Goal: Transaction & Acquisition: Purchase product/service

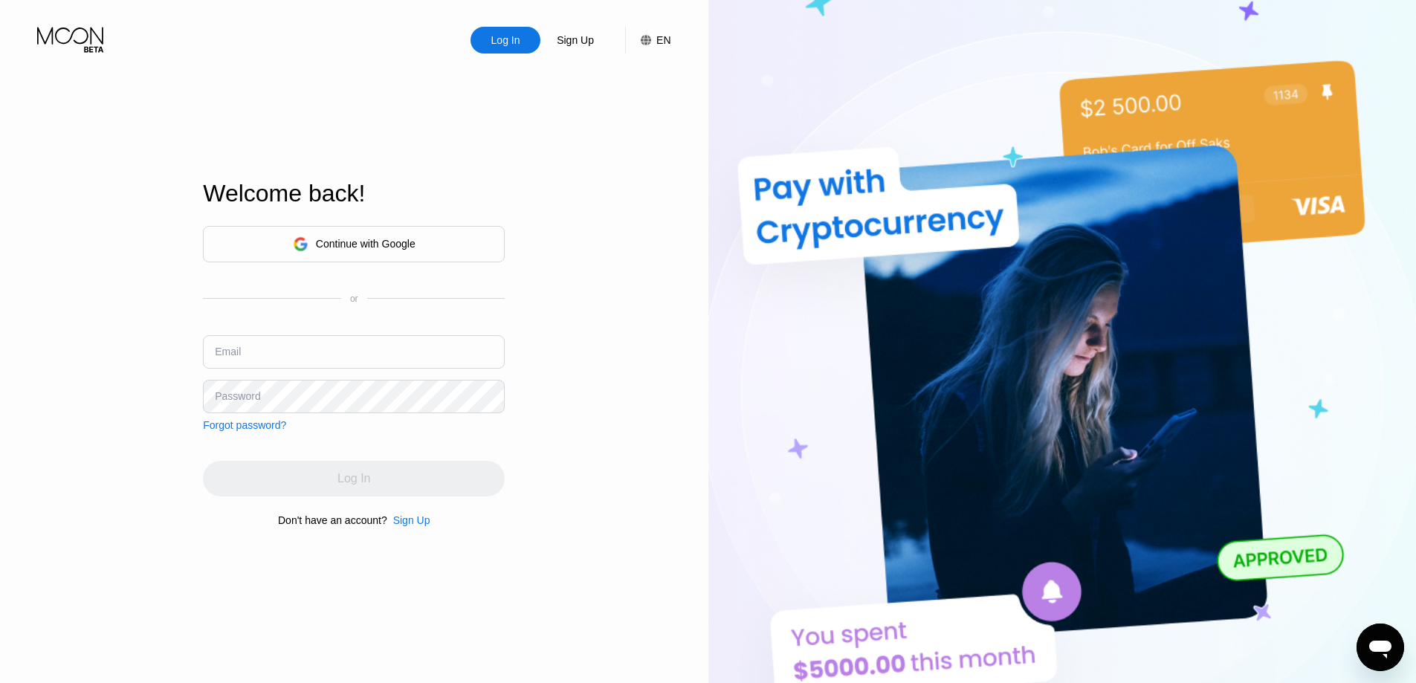
click at [315, 240] on div "Continue with Google" at bounding box center [354, 244] width 123 height 23
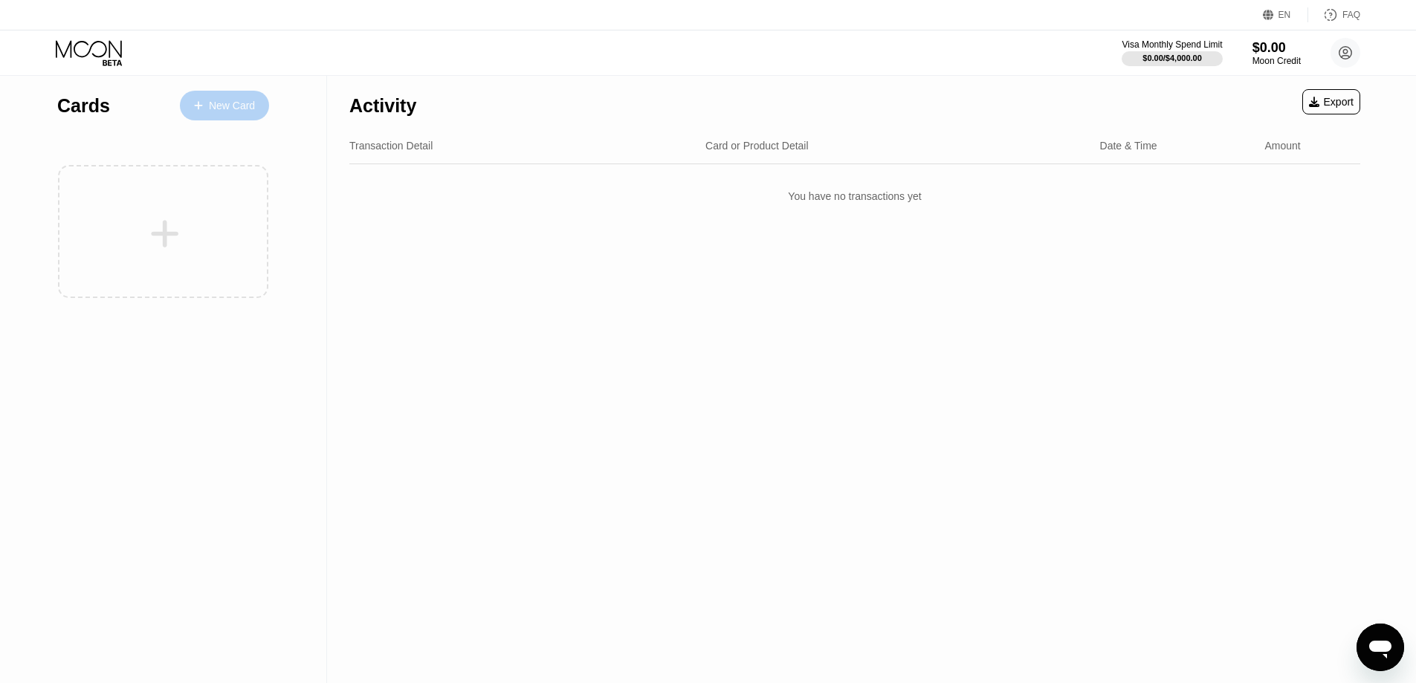
click at [224, 103] on div "New Card" at bounding box center [232, 106] width 46 height 13
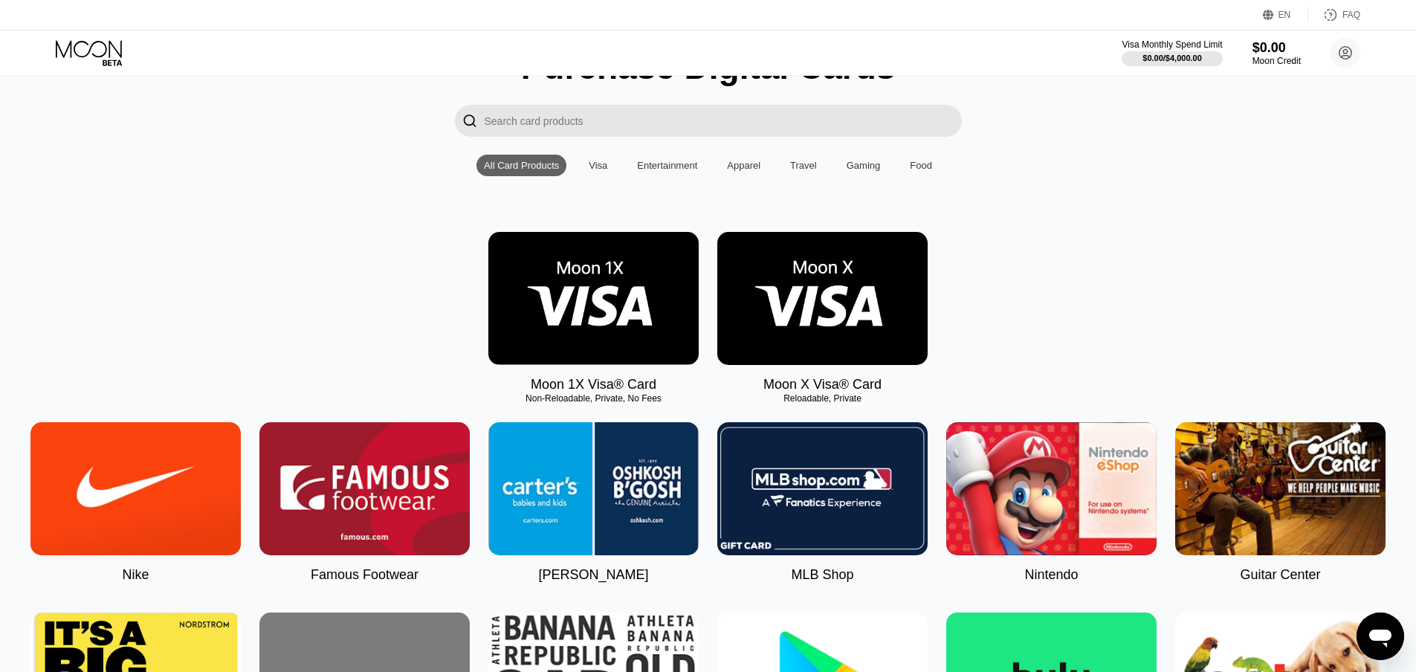
scroll to position [79, 0]
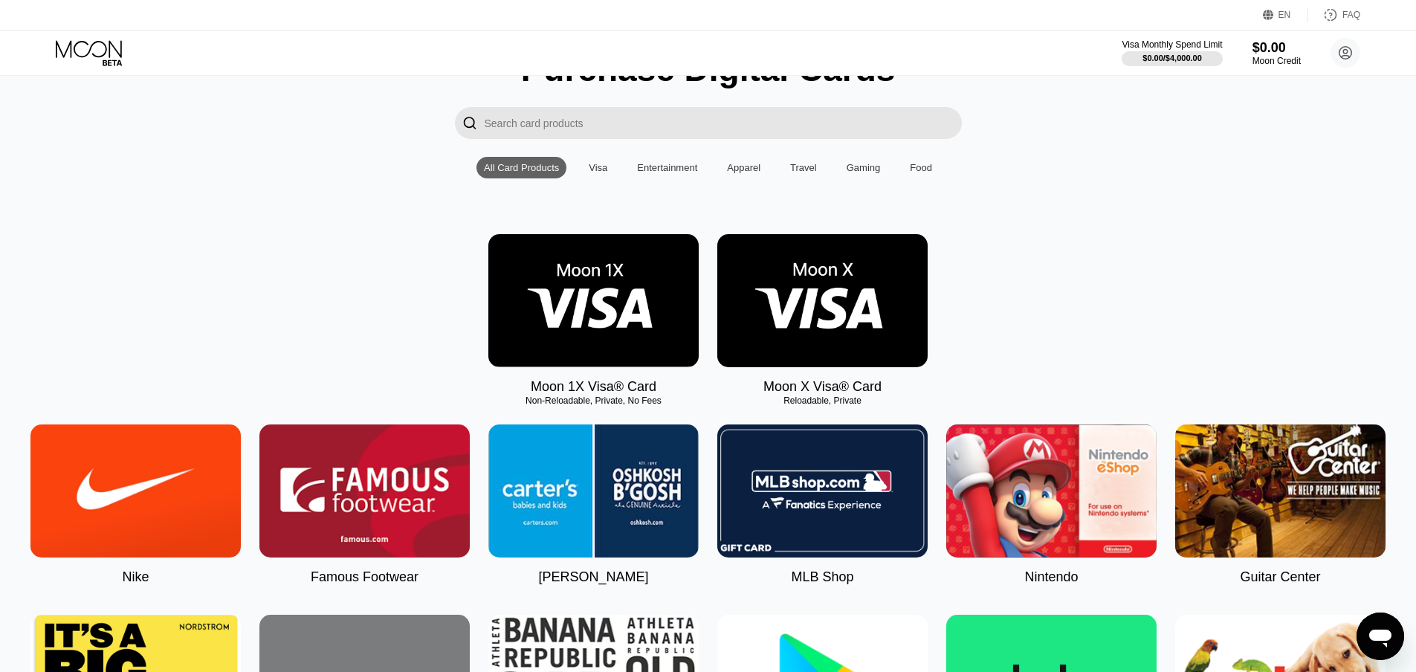
click at [603, 173] on div "Visa" at bounding box center [598, 167] width 19 height 11
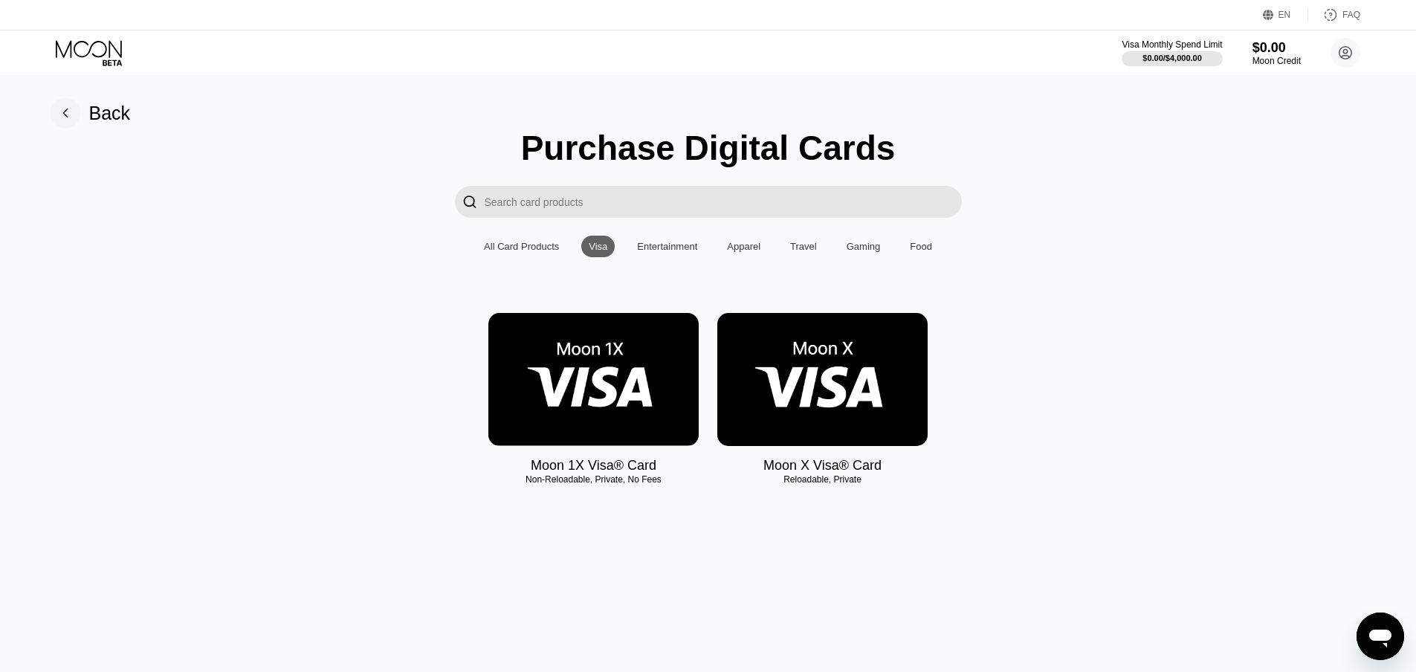
click at [568, 384] on img at bounding box center [593, 379] width 210 height 133
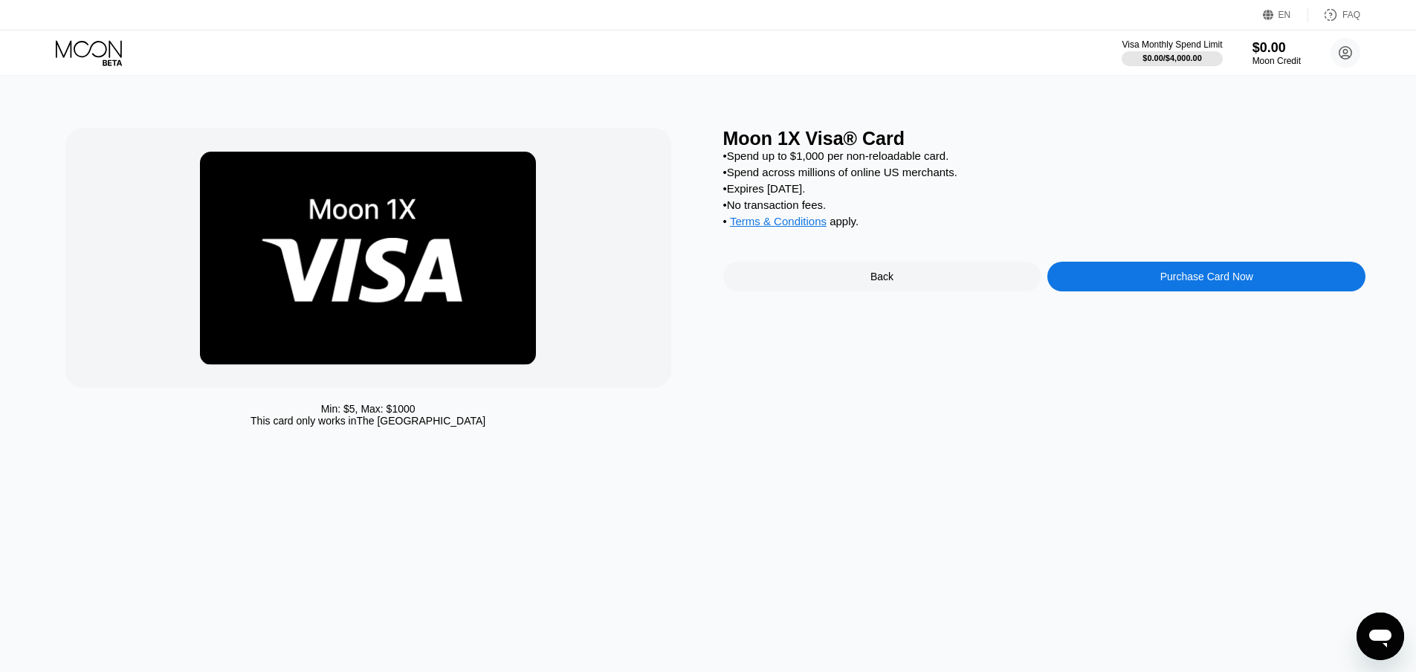
click at [1146, 291] on div "Purchase Card Now" at bounding box center [1207, 277] width 318 height 30
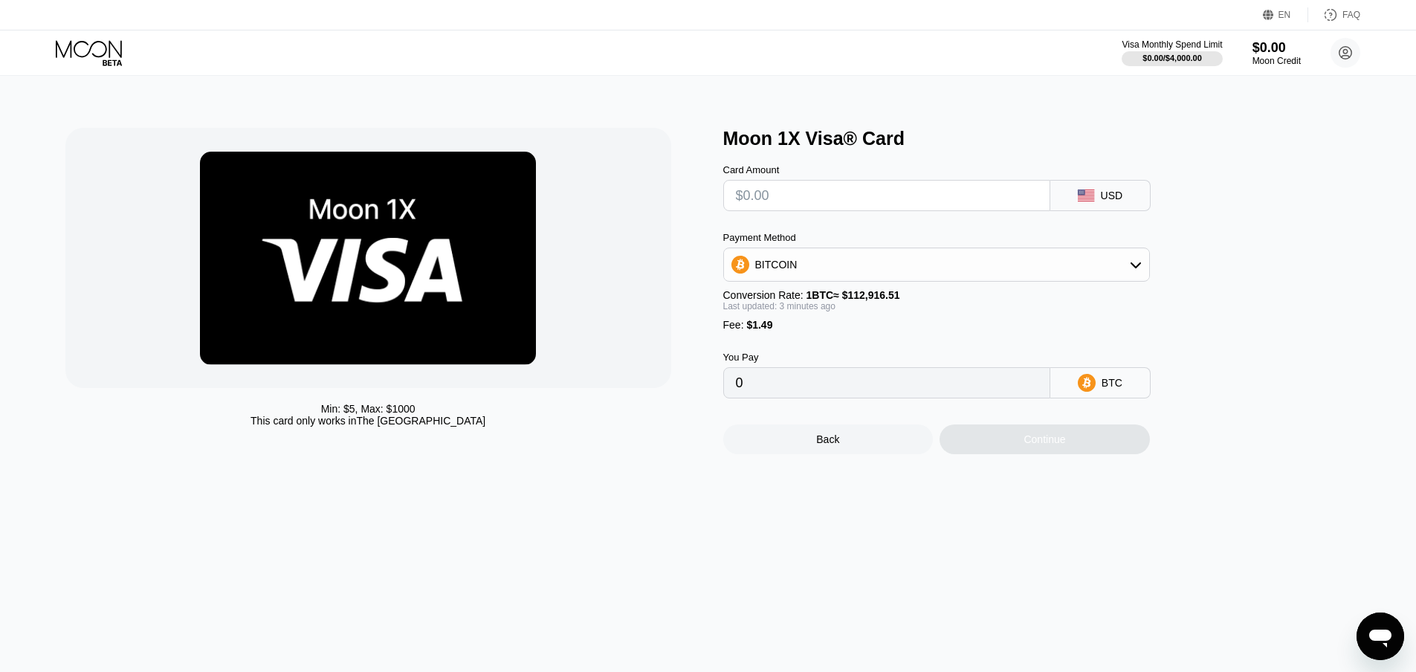
click at [885, 206] on input "text" at bounding box center [887, 196] width 302 height 30
type input "$1"
type input "0.00002206"
type input "$10"
type input "0.00010177"
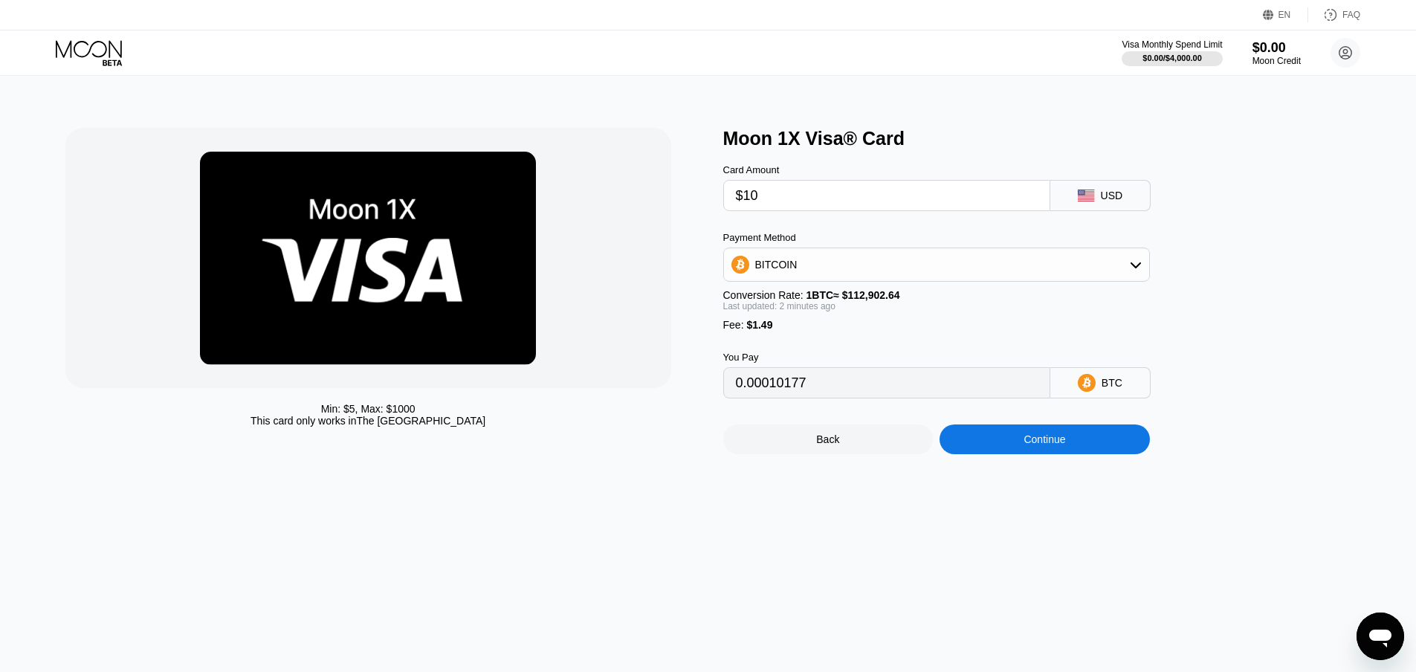
type input "$10"
click at [1132, 267] on icon at bounding box center [1136, 265] width 12 height 12
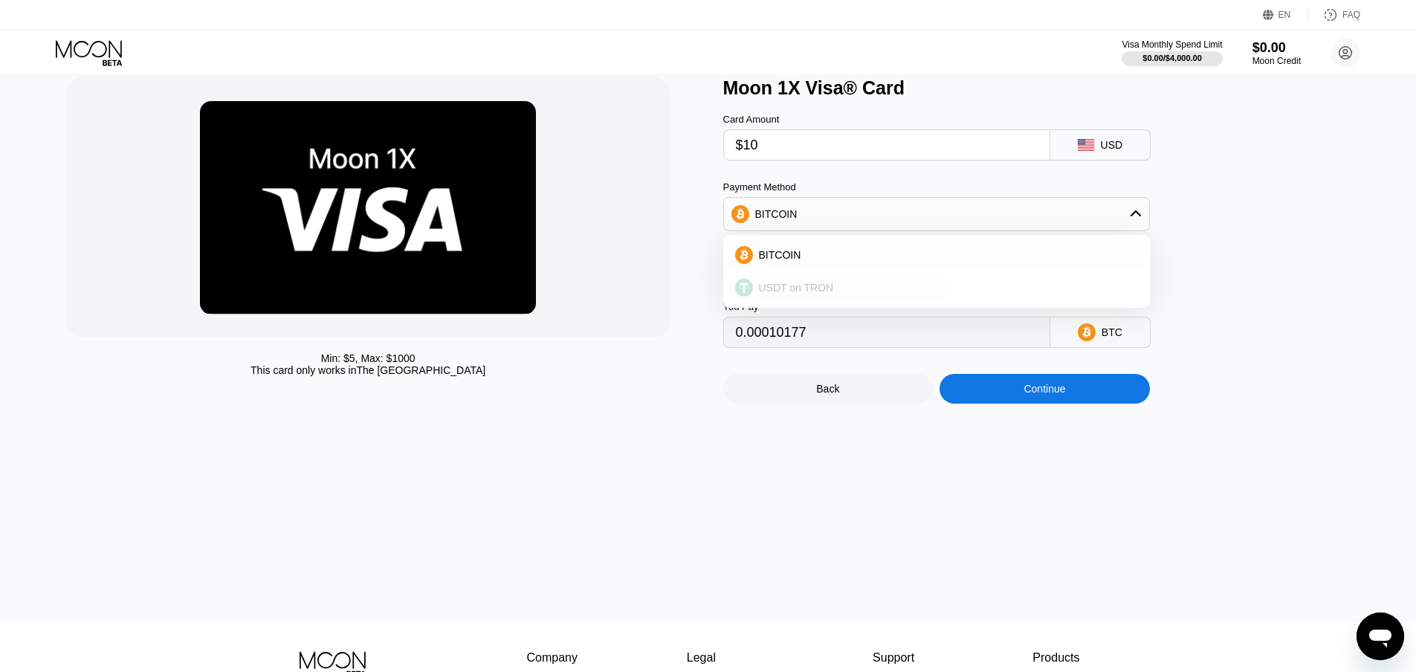
scroll to position [74, 0]
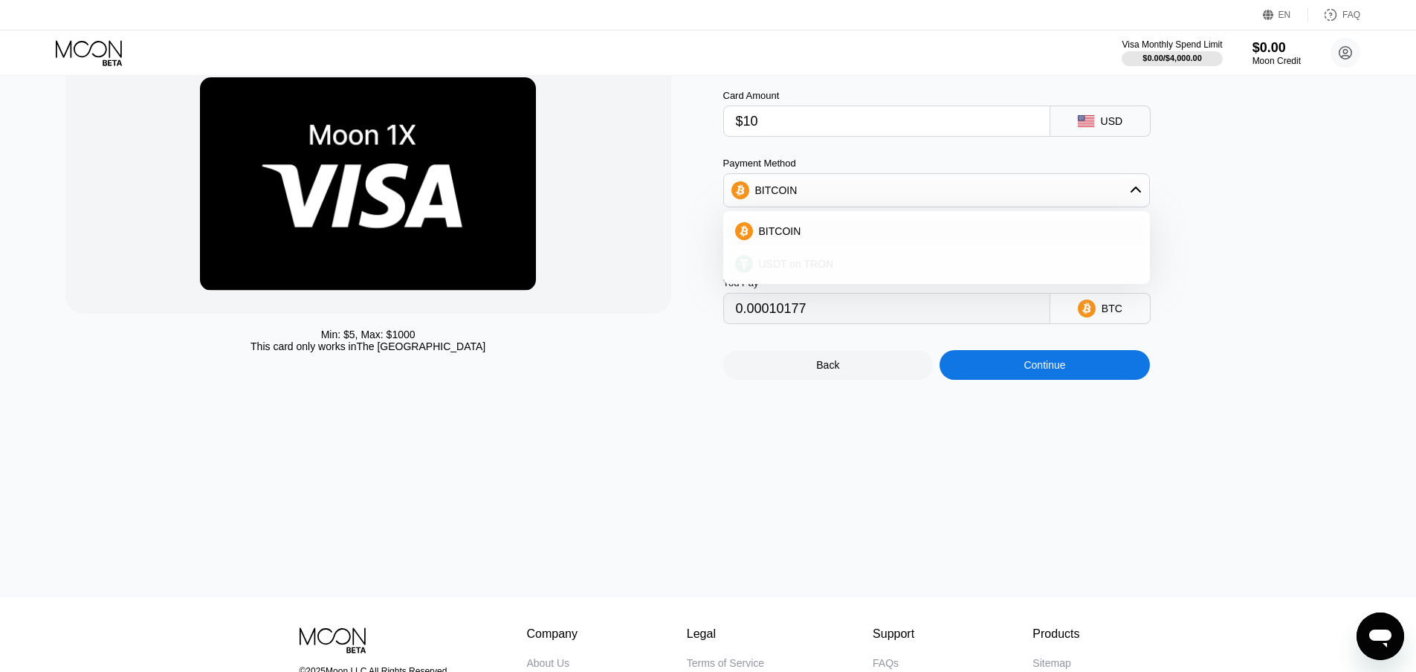
click at [826, 269] on span "USDT on TRON" at bounding box center [796, 264] width 75 height 12
type input "11.61"
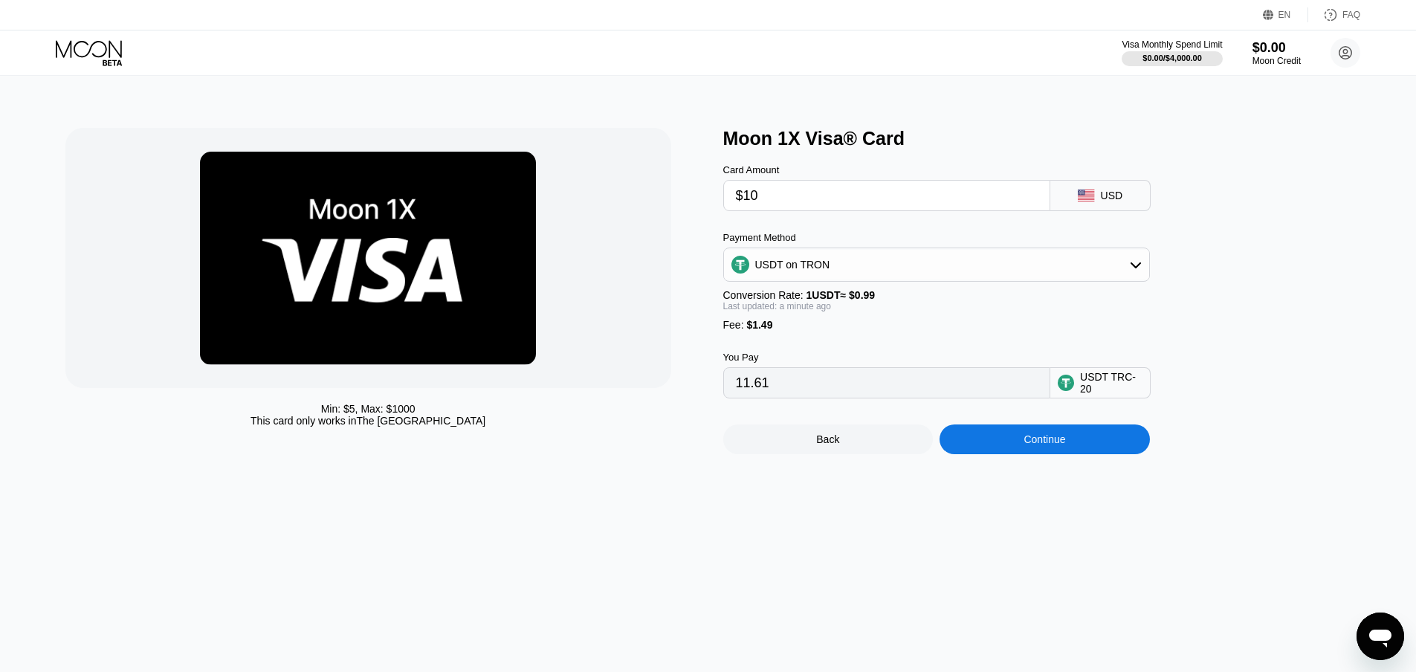
click at [1100, 272] on div "USDT on TRON" at bounding box center [936, 265] width 425 height 30
click at [816, 344] on span "USDT on TRON" at bounding box center [796, 338] width 75 height 12
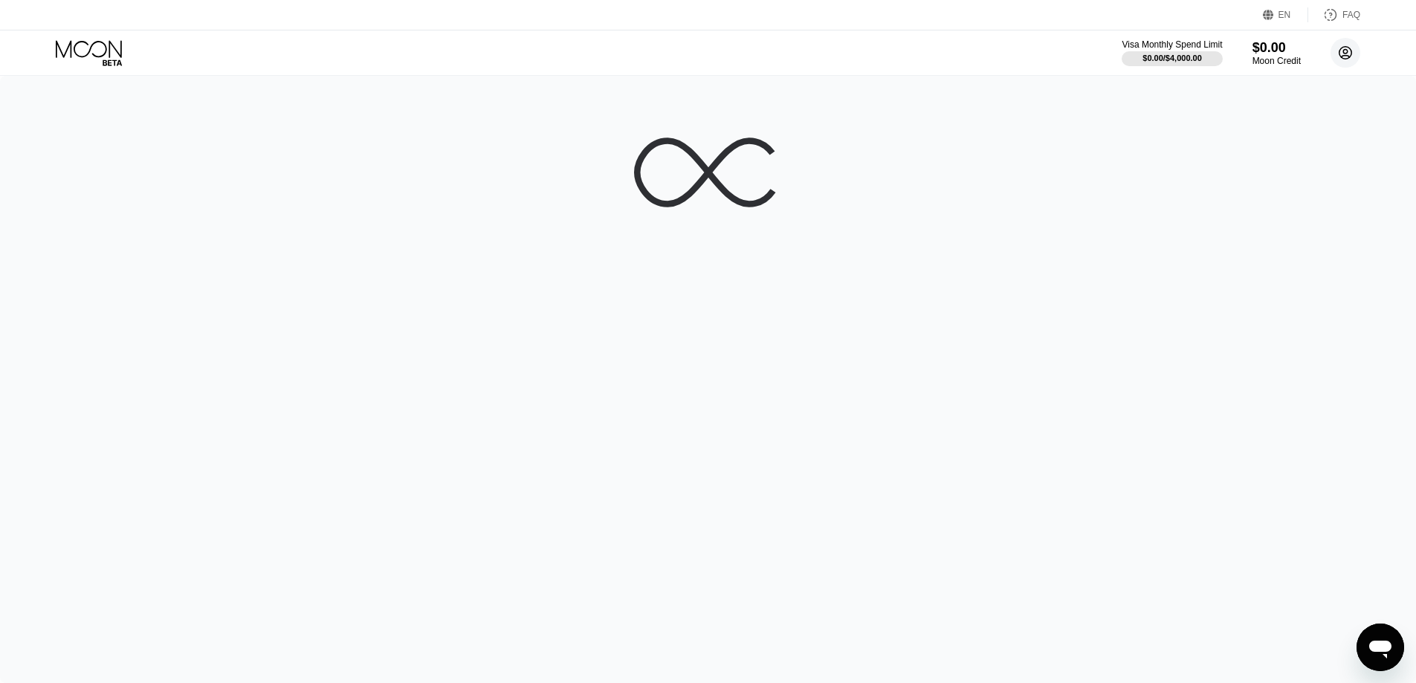
click at [1347, 54] on circle at bounding box center [1346, 53] width 30 height 30
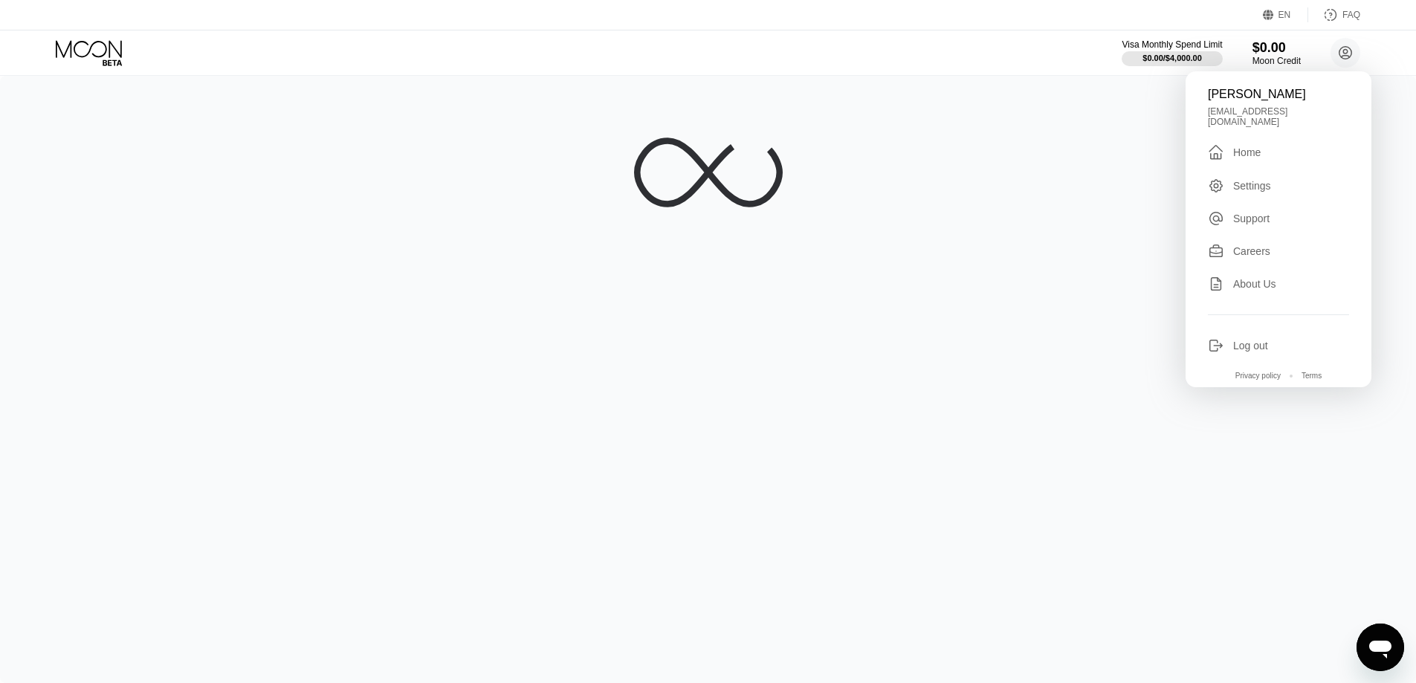
click at [888, 202] on div at bounding box center [708, 379] width 1416 height 607
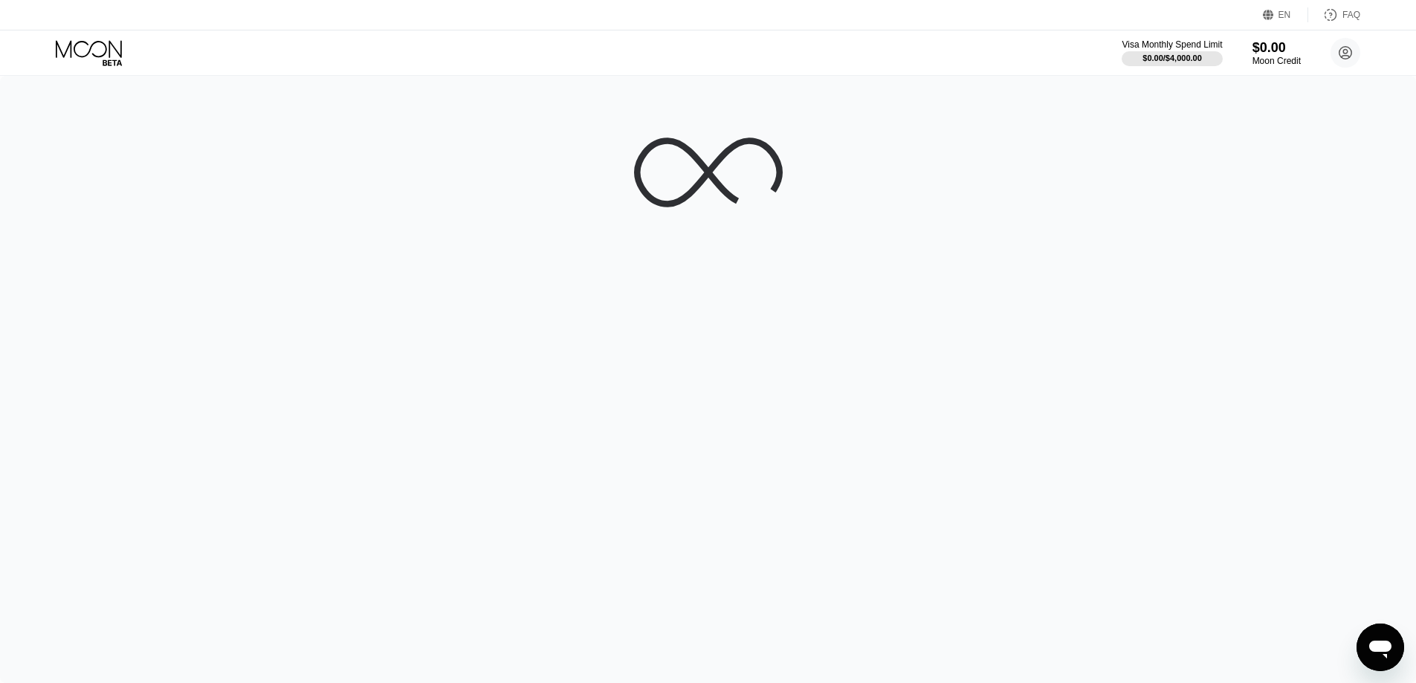
click at [87, 44] on icon at bounding box center [89, 48] width 66 height 17
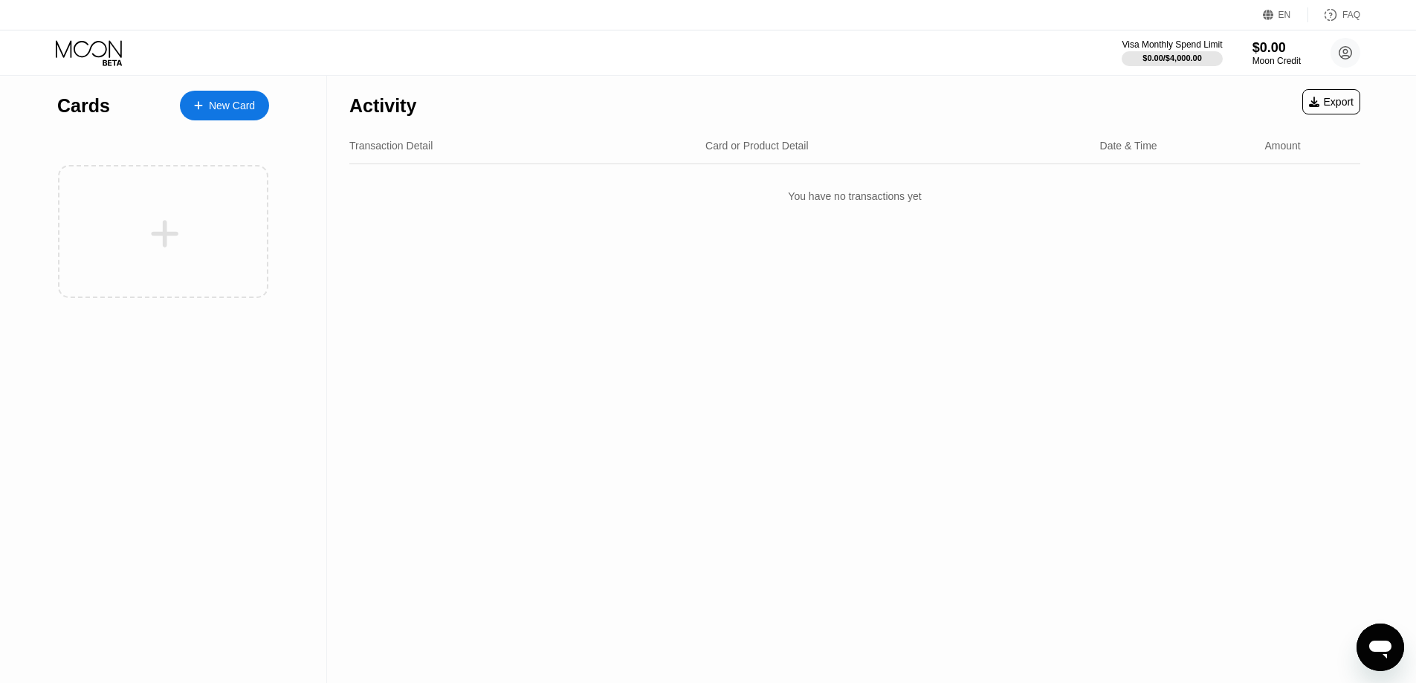
click at [237, 100] on div "New Card" at bounding box center [232, 106] width 46 height 13
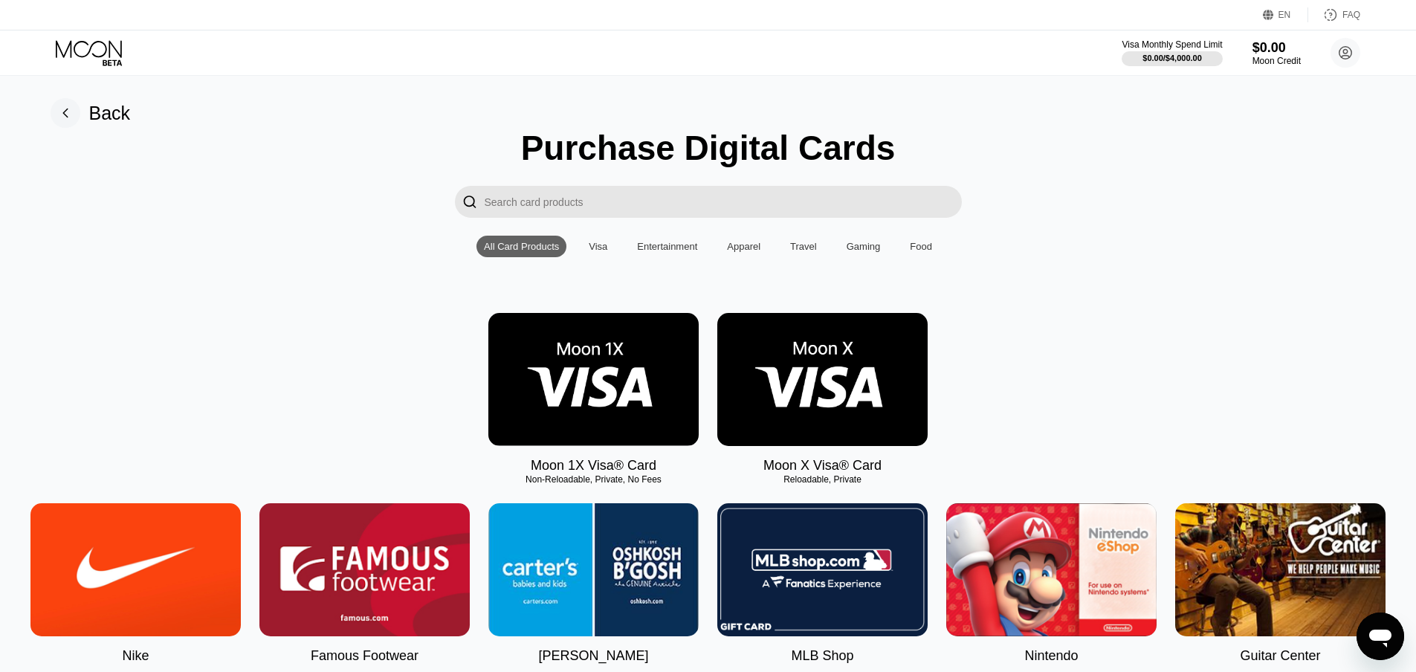
click at [922, 257] on div "Food" at bounding box center [921, 247] width 37 height 22
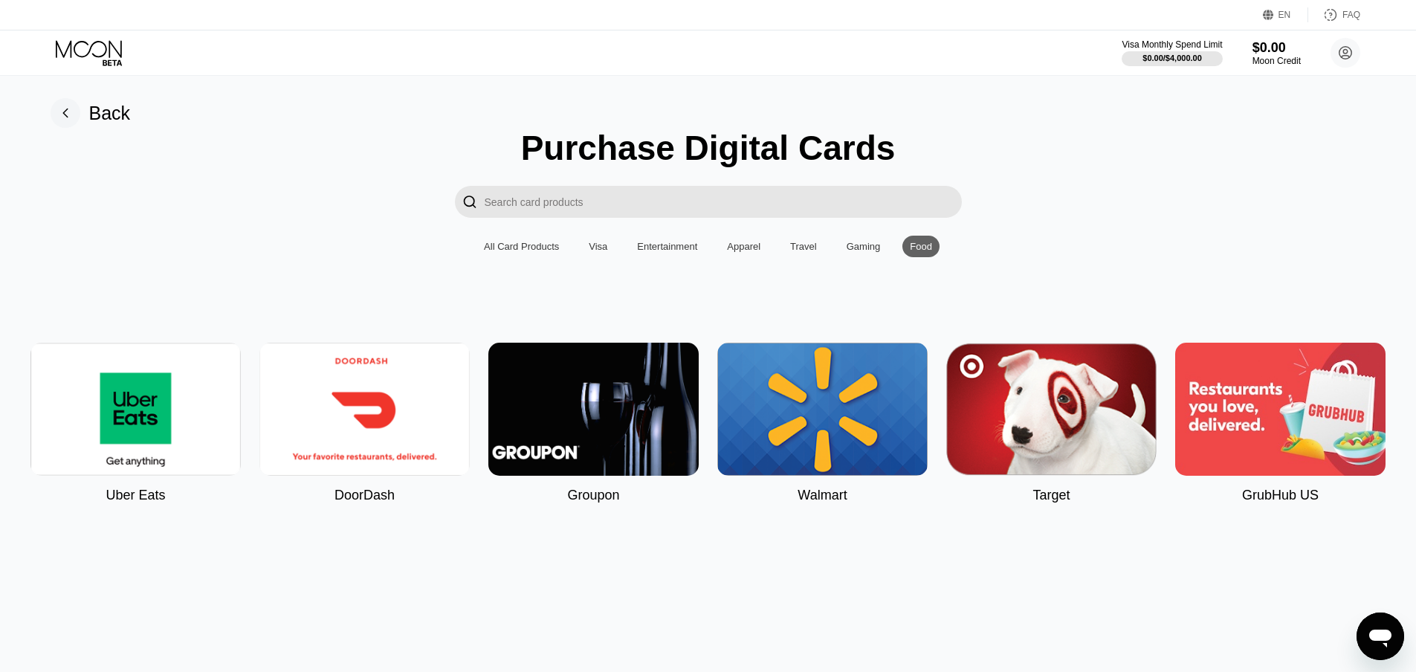
click at [847, 250] on div "Gaming" at bounding box center [864, 246] width 34 height 11
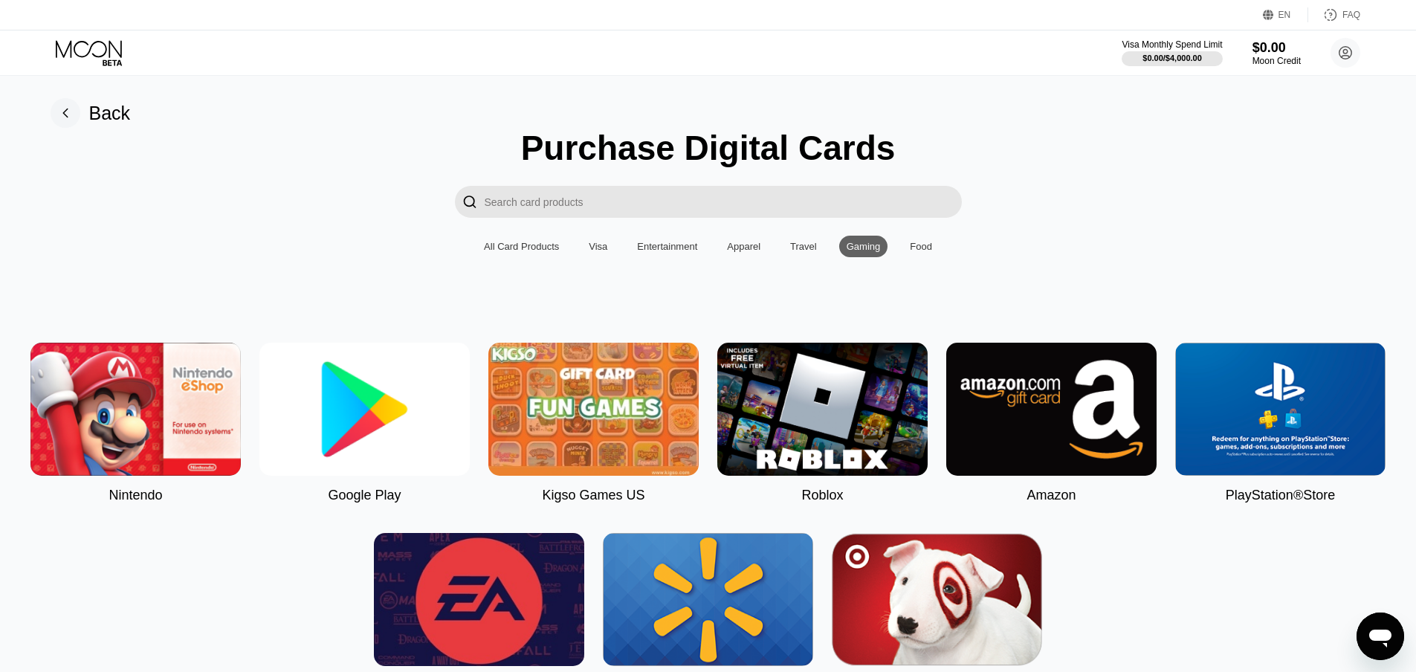
click at [795, 251] on div "Travel" at bounding box center [803, 246] width 27 height 11
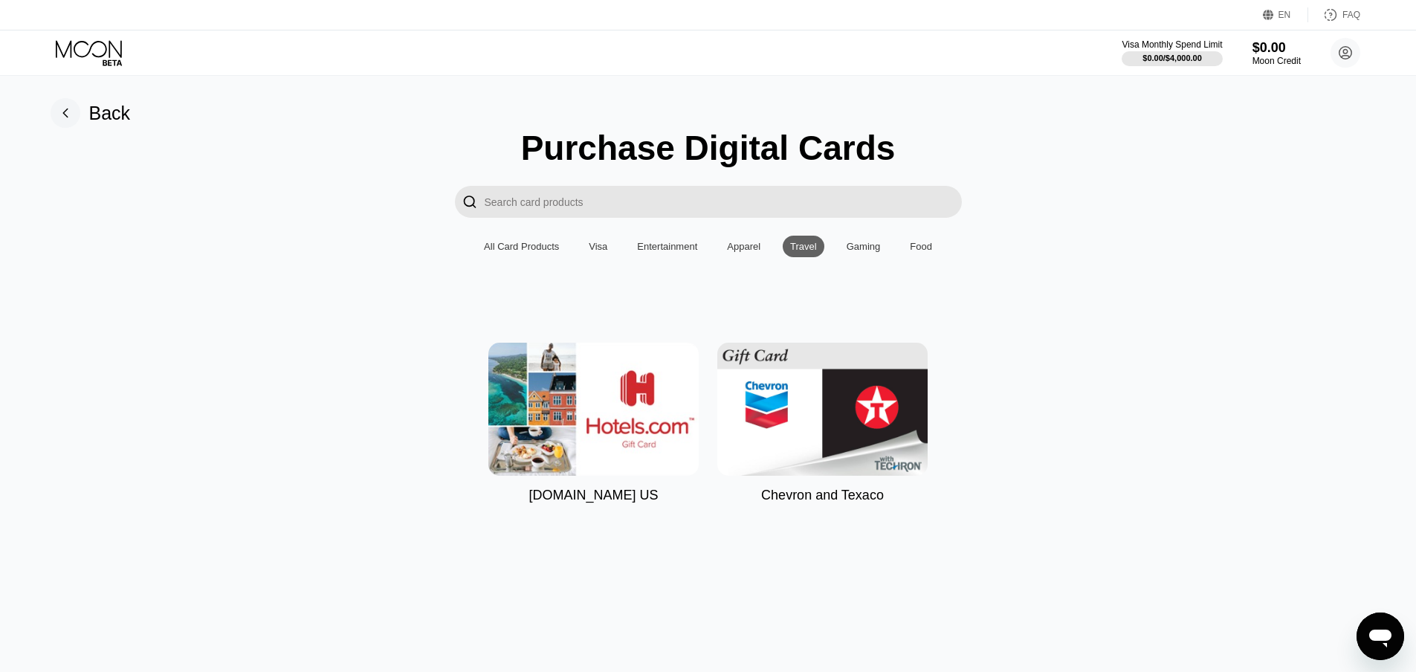
click at [745, 252] on div "Apparel" at bounding box center [743, 246] width 33 height 11
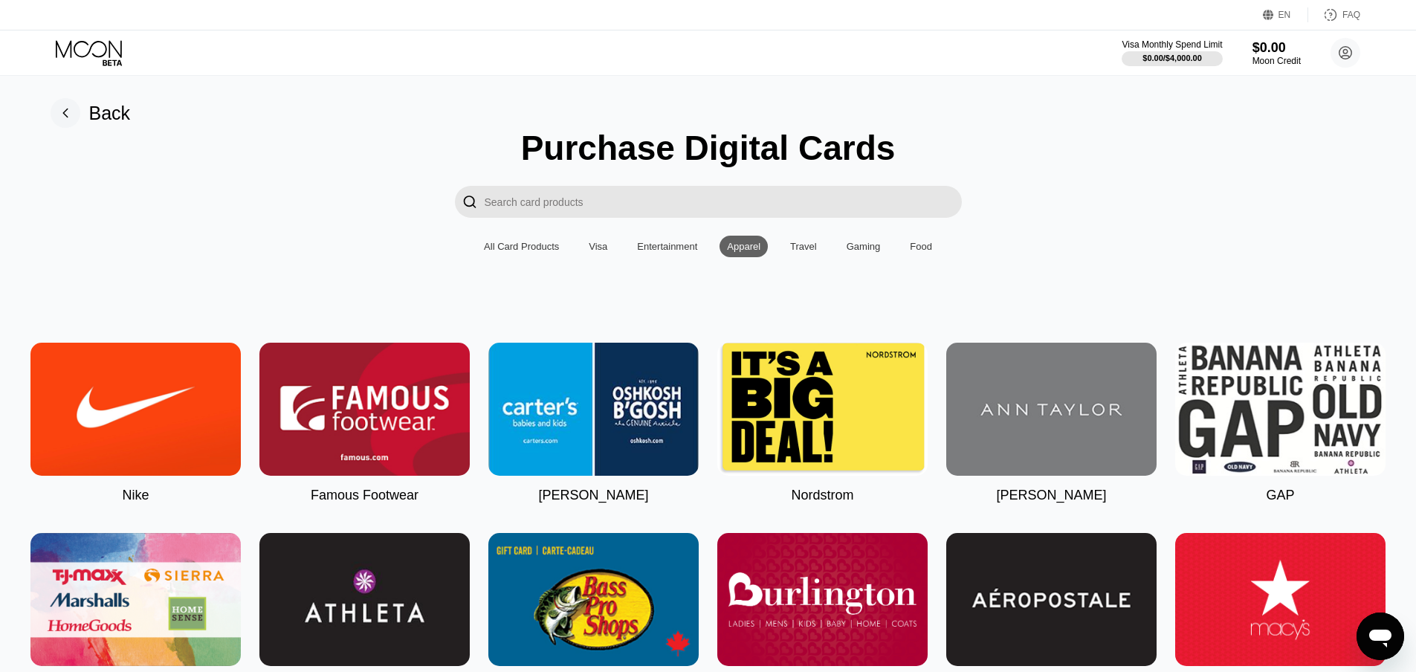
click at [661, 250] on div "Entertainment" at bounding box center [667, 246] width 60 height 11
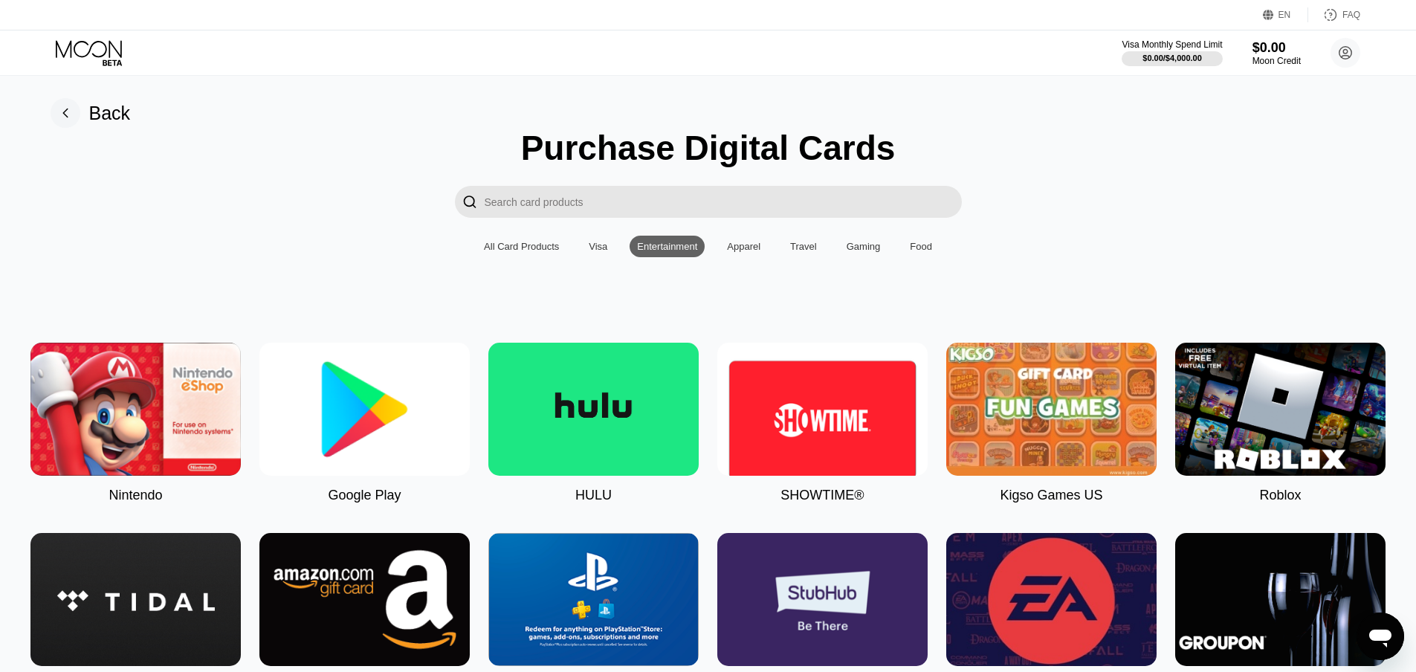
click at [596, 252] on div "Visa" at bounding box center [598, 246] width 19 height 11
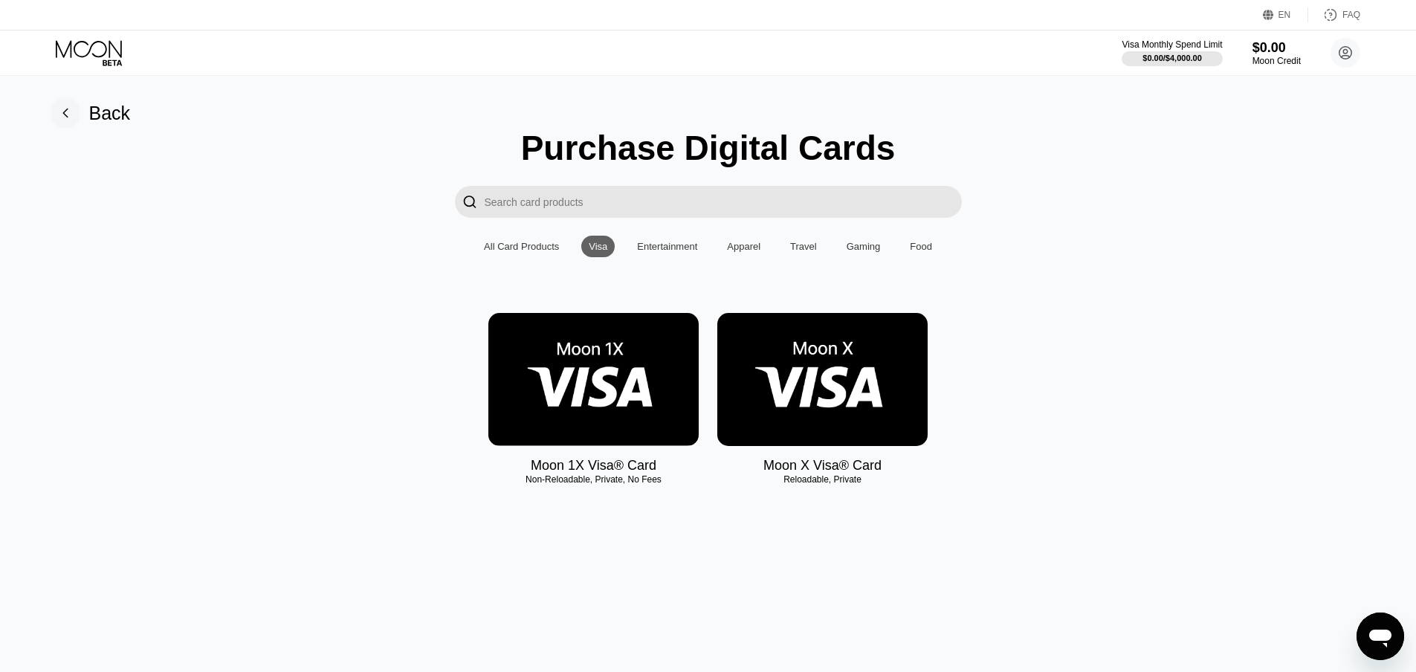
click at [814, 380] on img at bounding box center [823, 379] width 210 height 133
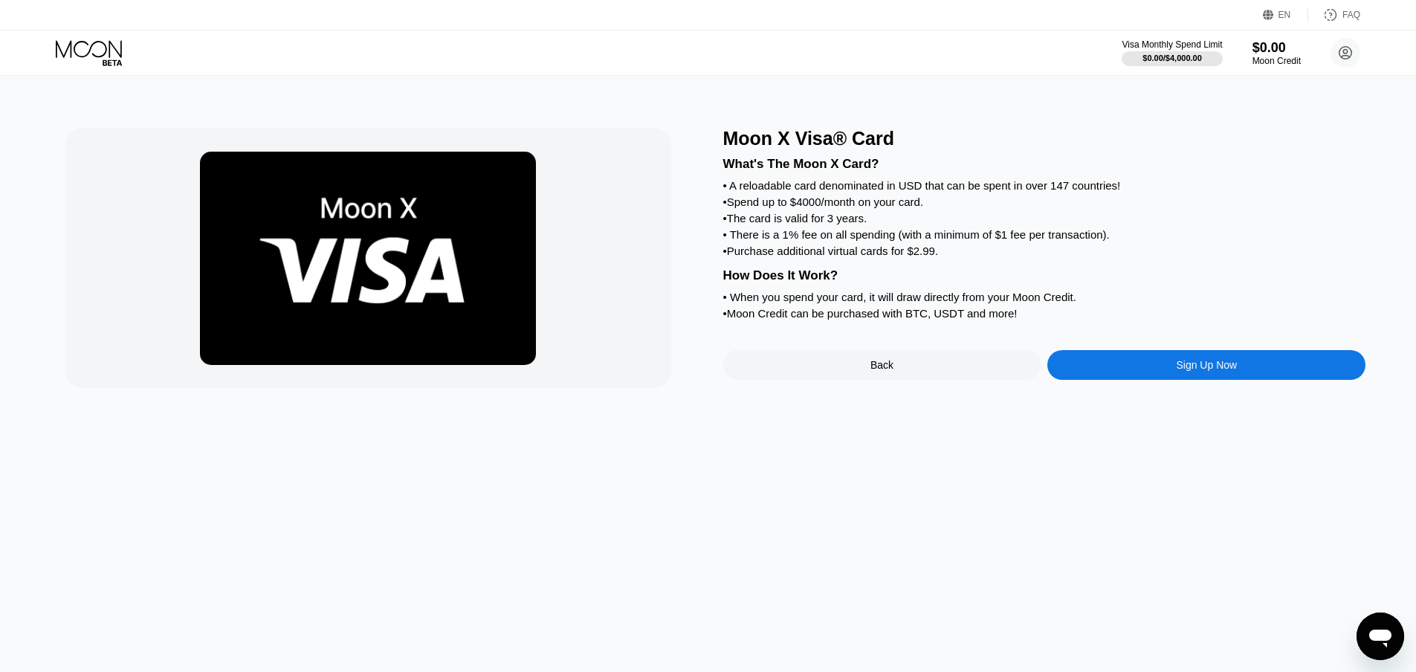
click at [1094, 380] on div "Sign Up Now" at bounding box center [1207, 365] width 318 height 30
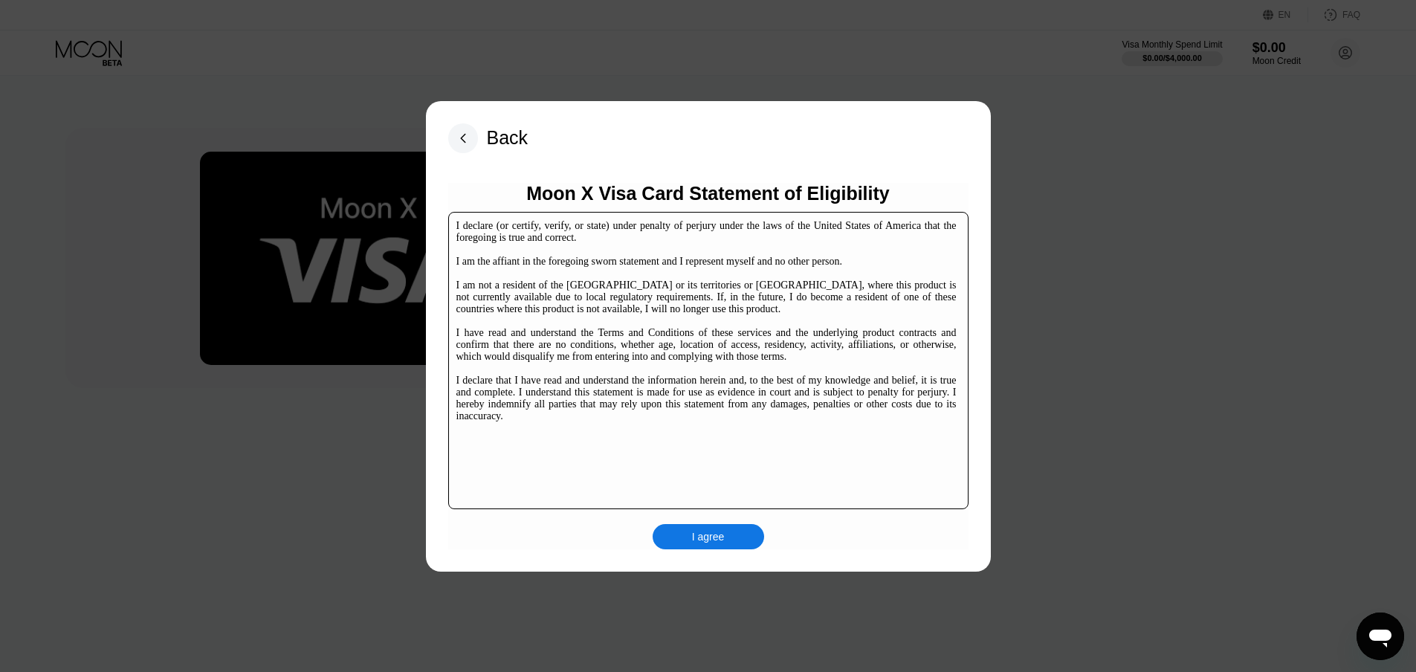
click at [713, 534] on div "I agree" at bounding box center [708, 536] width 33 height 13
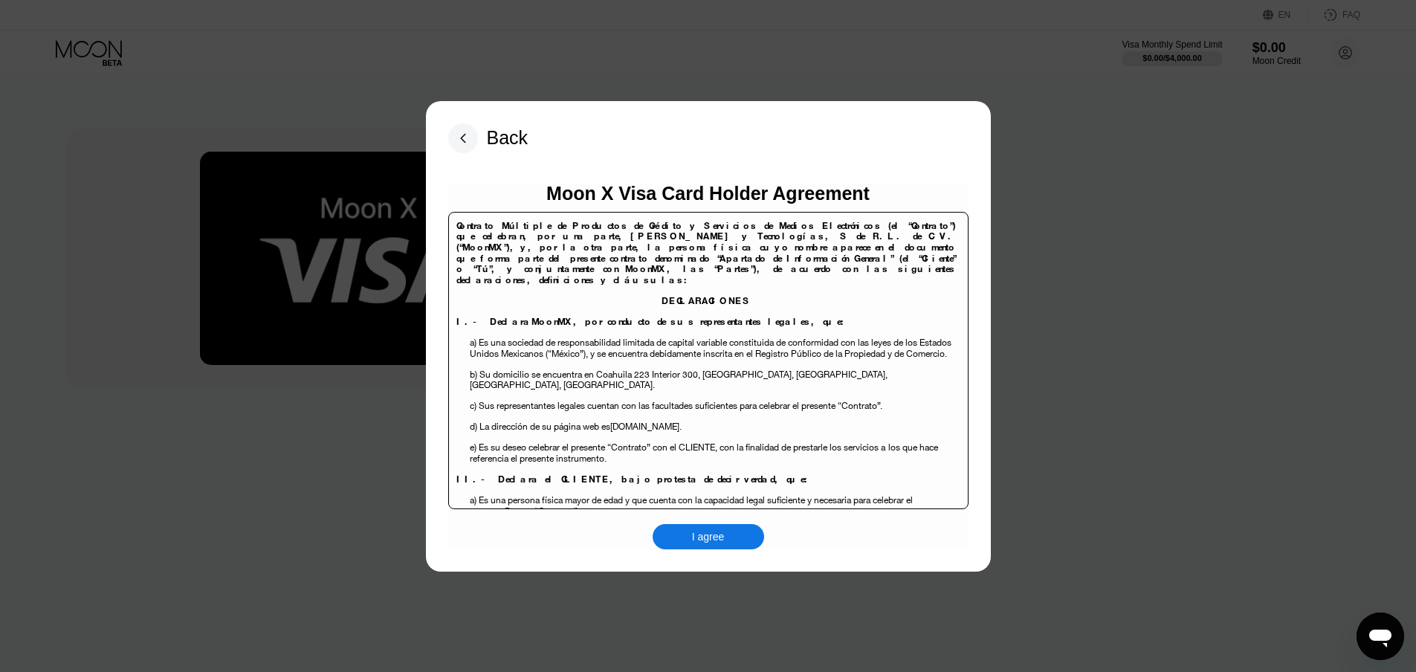
click at [714, 538] on div "I agree" at bounding box center [708, 536] width 33 height 13
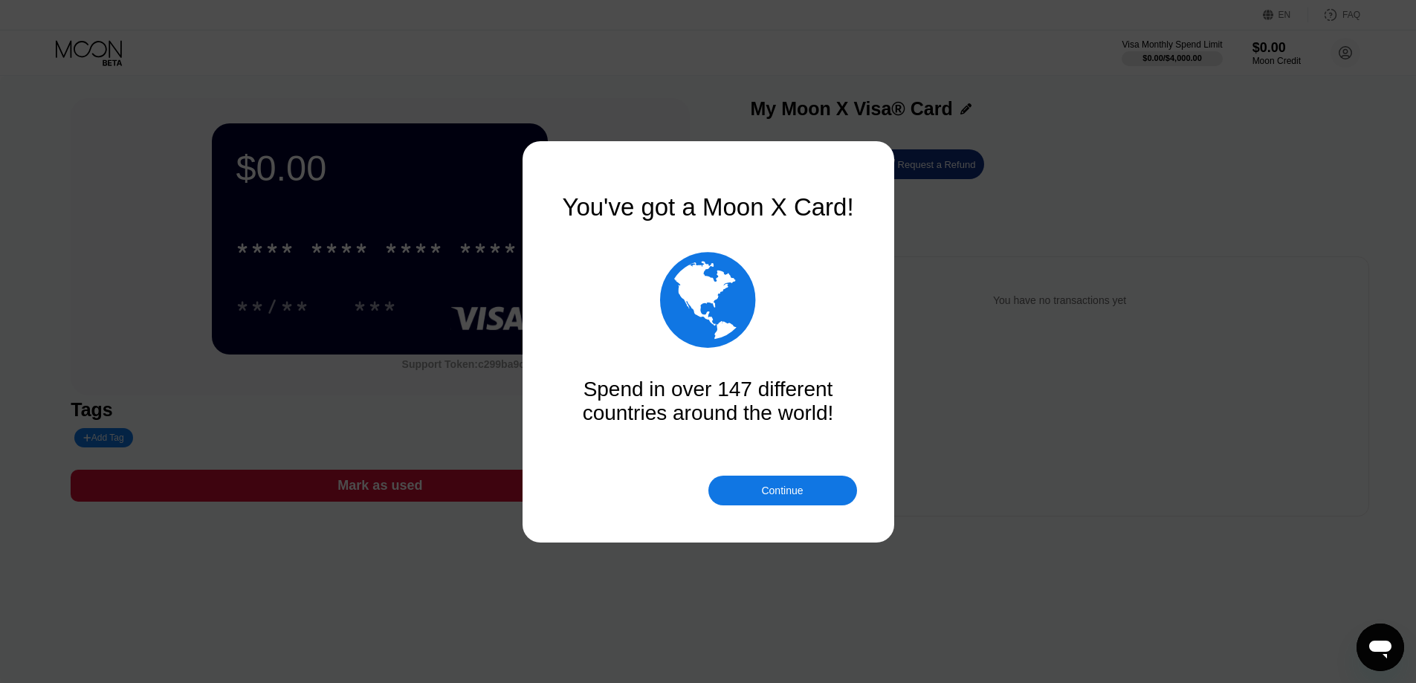
click at [784, 486] on div "Continue" at bounding box center [782, 491] width 42 height 12
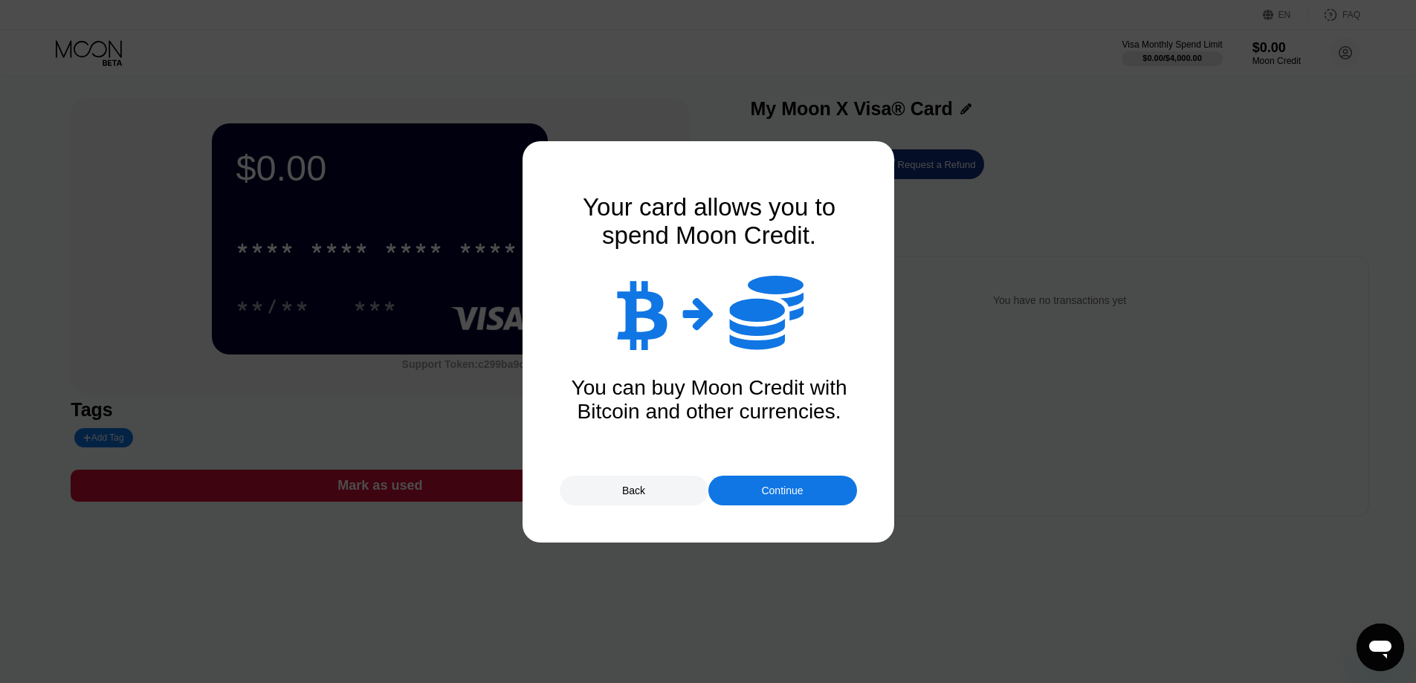
click at [785, 488] on div "Continue" at bounding box center [782, 491] width 42 height 12
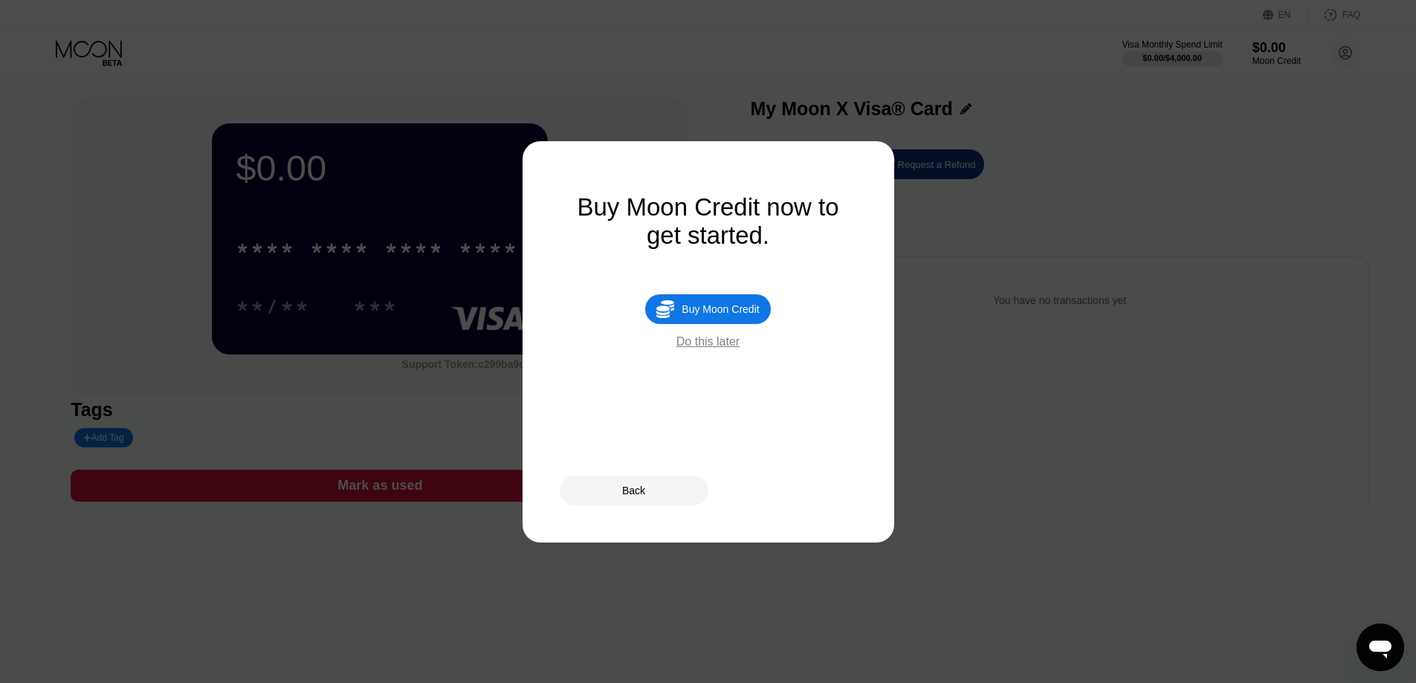
click at [709, 315] on div "Buy Moon Credit" at bounding box center [720, 309] width 77 height 12
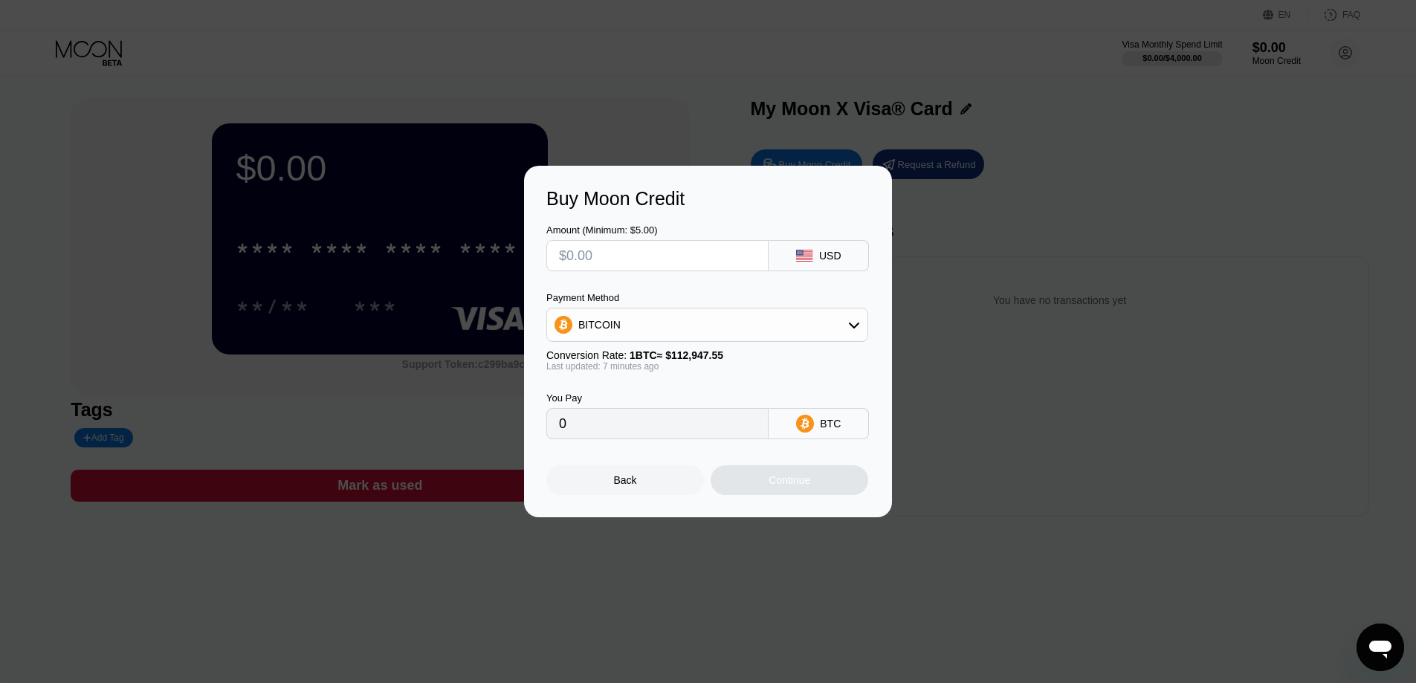
click at [806, 318] on div "BITCOIN" at bounding box center [707, 325] width 320 height 30
click at [756, 399] on div "USDT on TRON" at bounding box center [716, 399] width 280 height 12
type input "0.00"
click at [773, 323] on div "USDT on TRON" at bounding box center [707, 325] width 320 height 30
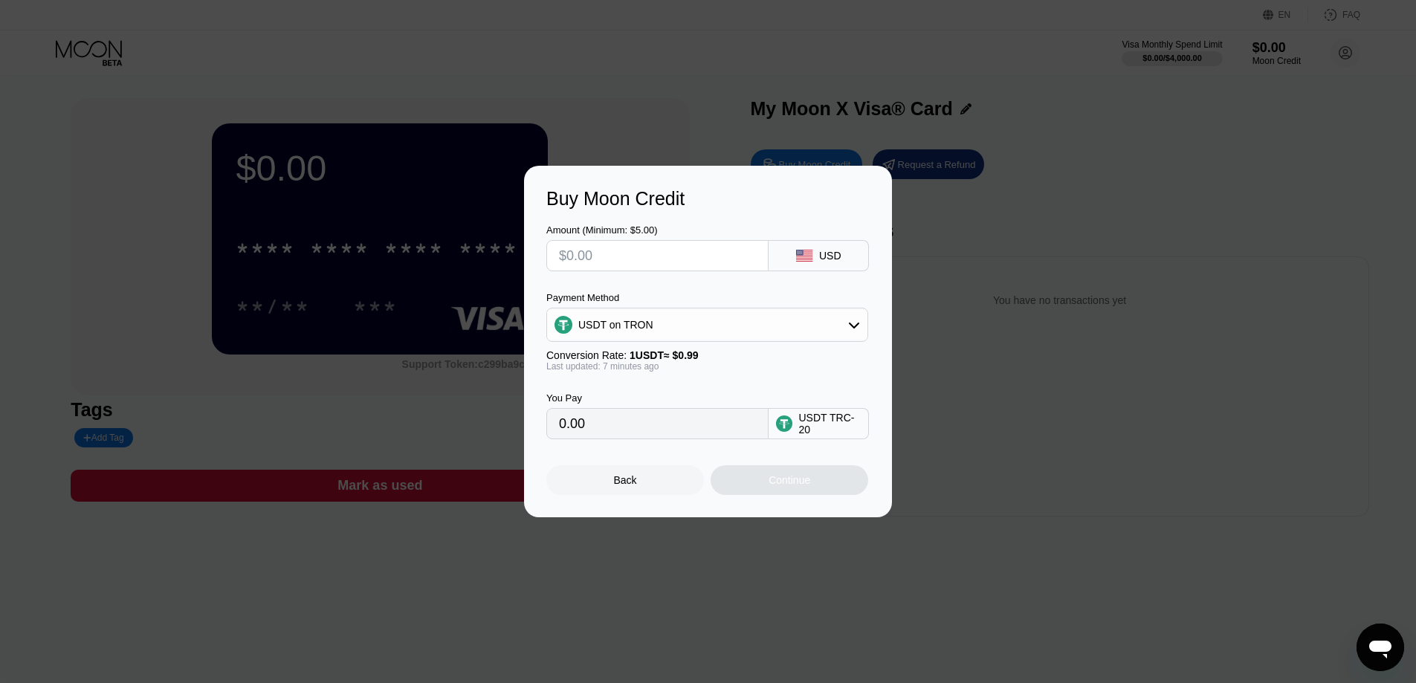
click at [656, 258] on input "text" at bounding box center [657, 256] width 197 height 30
type input "$1"
type input "1.01"
type input "$10"
type input "10.10"
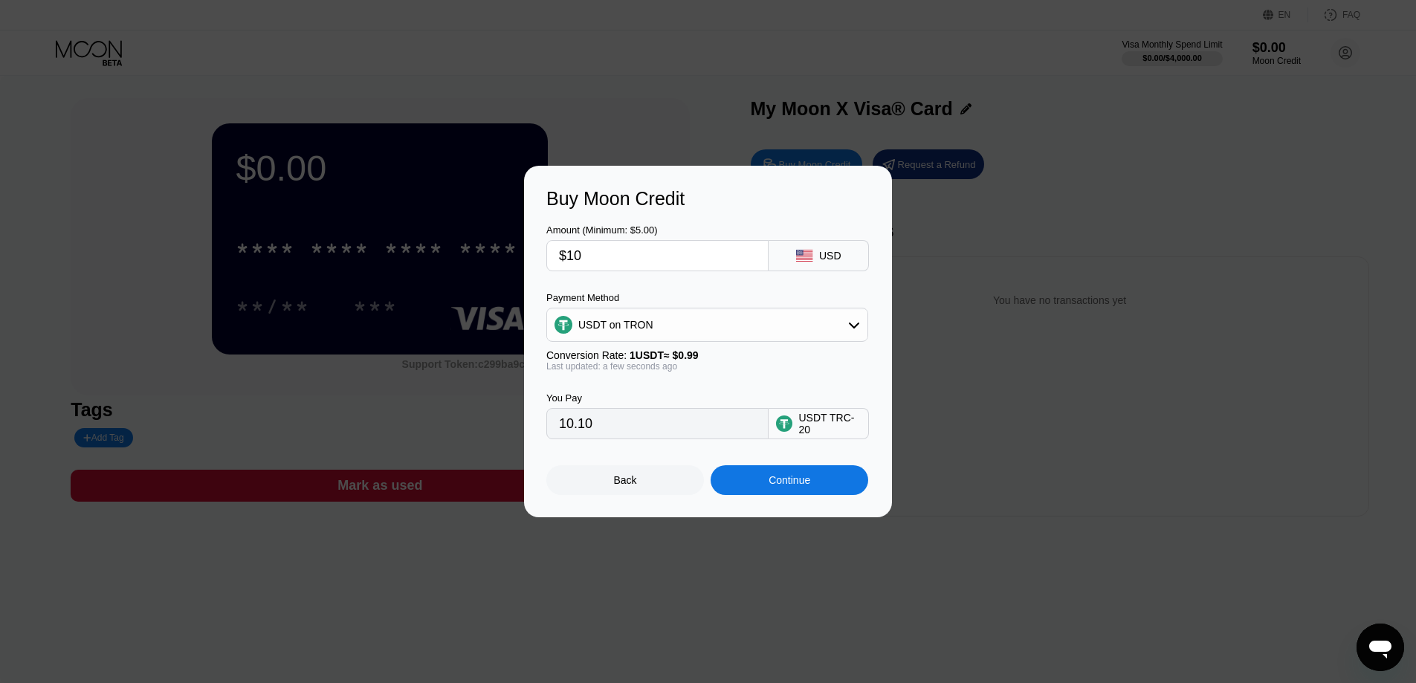
type input "$10"
click at [780, 485] on div "Continue" at bounding box center [790, 480] width 42 height 12
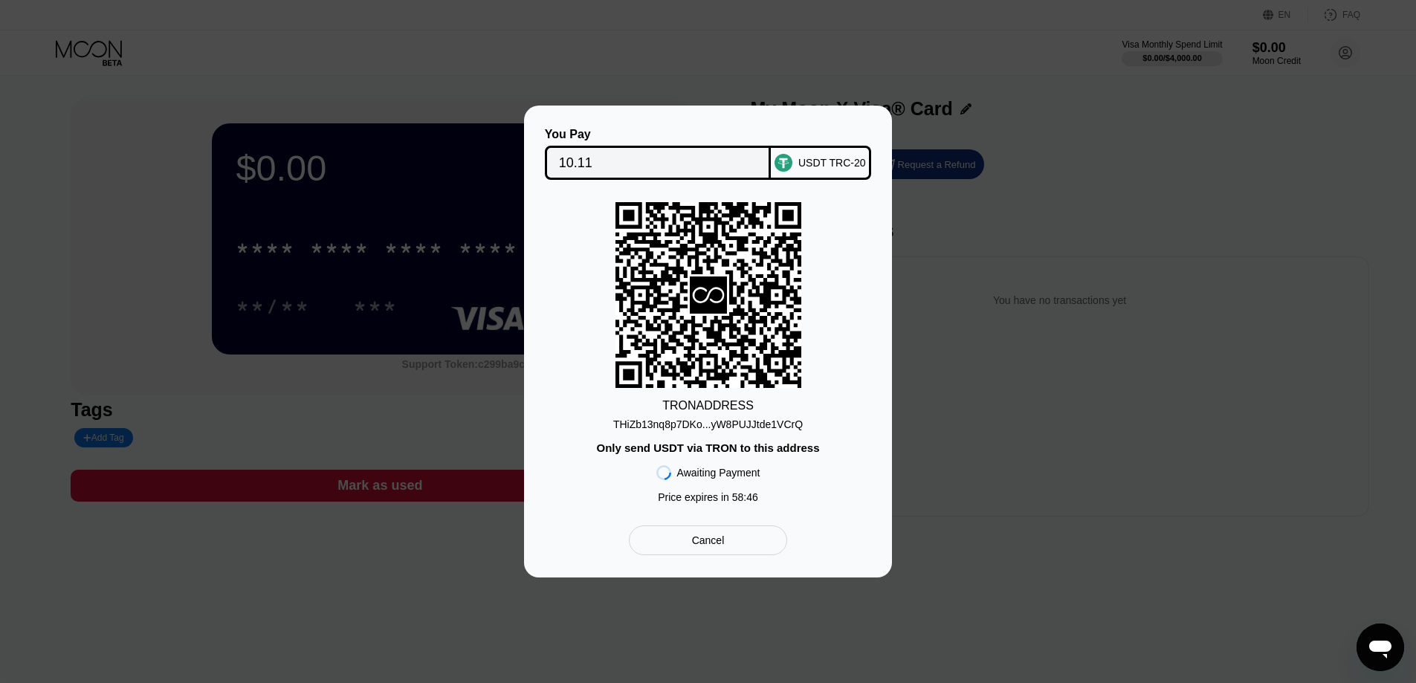
click at [721, 429] on div "THiZb13nq8p7DKo...yW8PUJJtde1VCrQ" at bounding box center [708, 425] width 190 height 12
click at [727, 538] on div "Cancel" at bounding box center [708, 541] width 158 height 30
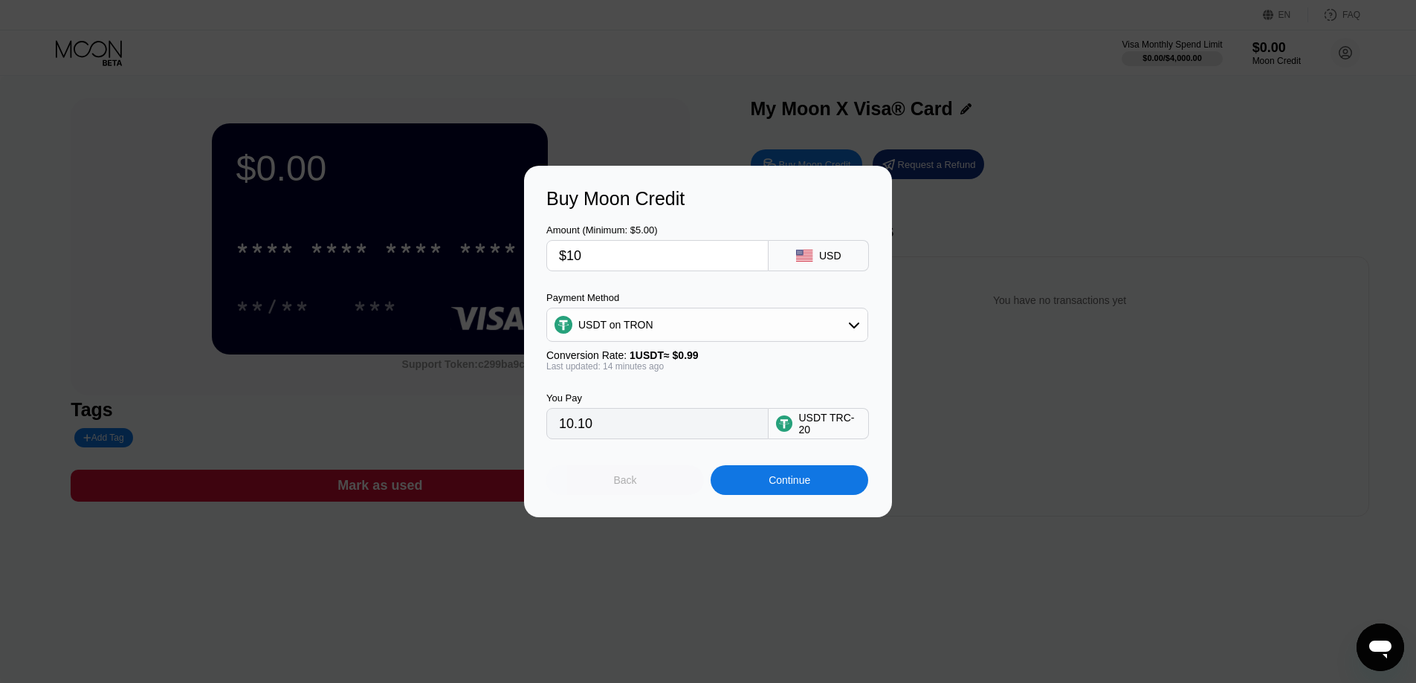
click at [656, 491] on div "Back" at bounding box center [625, 480] width 158 height 30
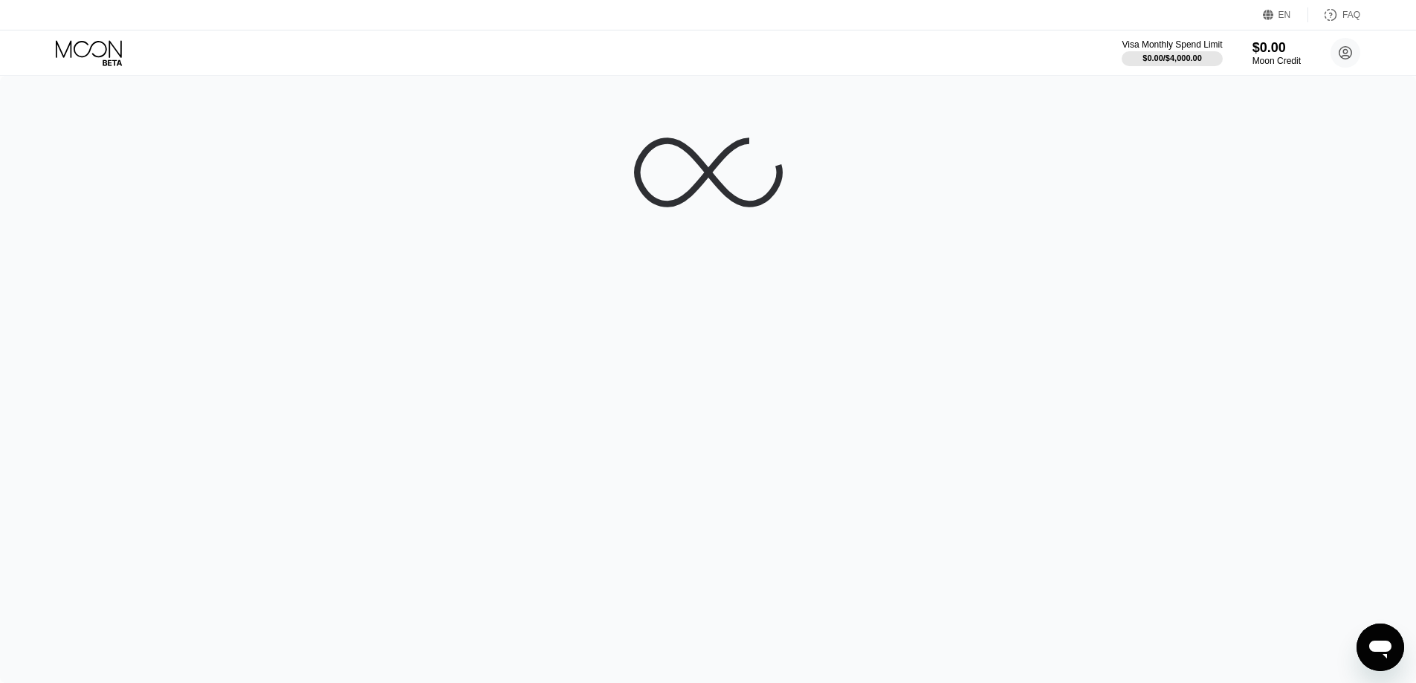
click at [100, 46] on icon at bounding box center [90, 53] width 69 height 26
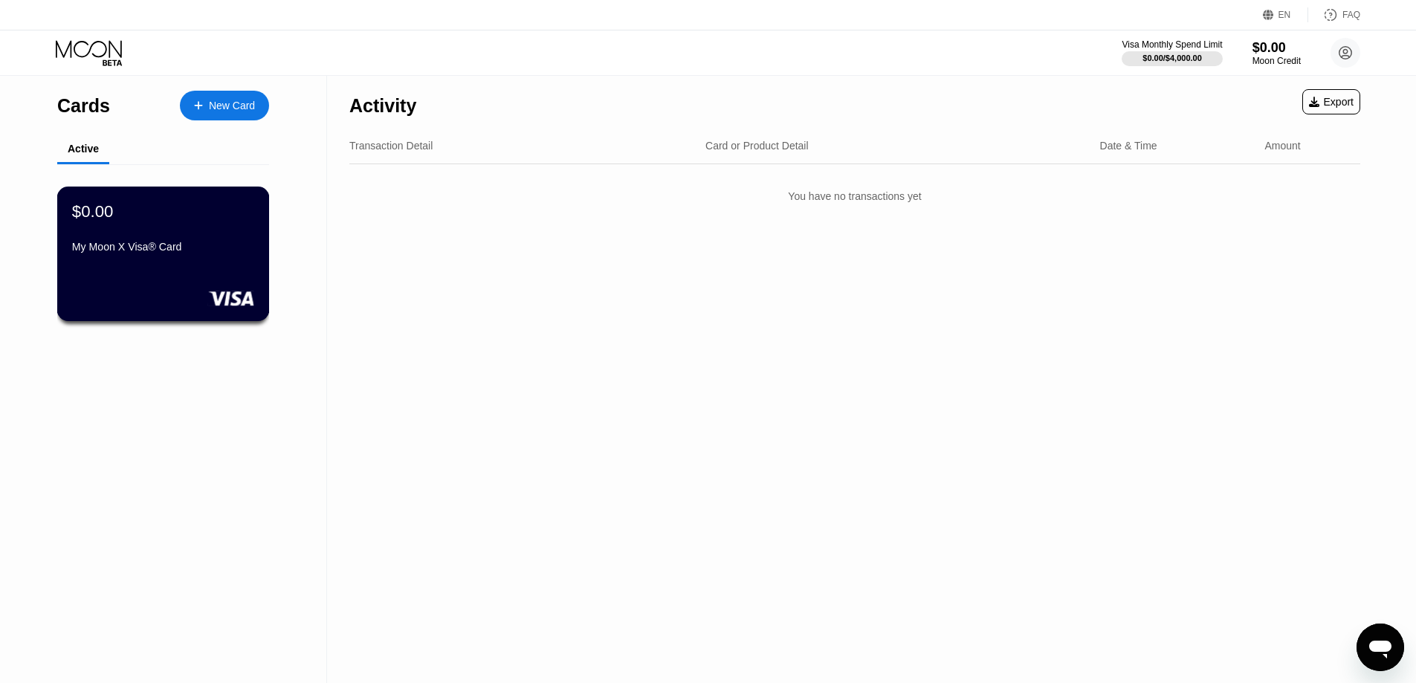
click at [204, 221] on div "$0.00" at bounding box center [163, 210] width 182 height 19
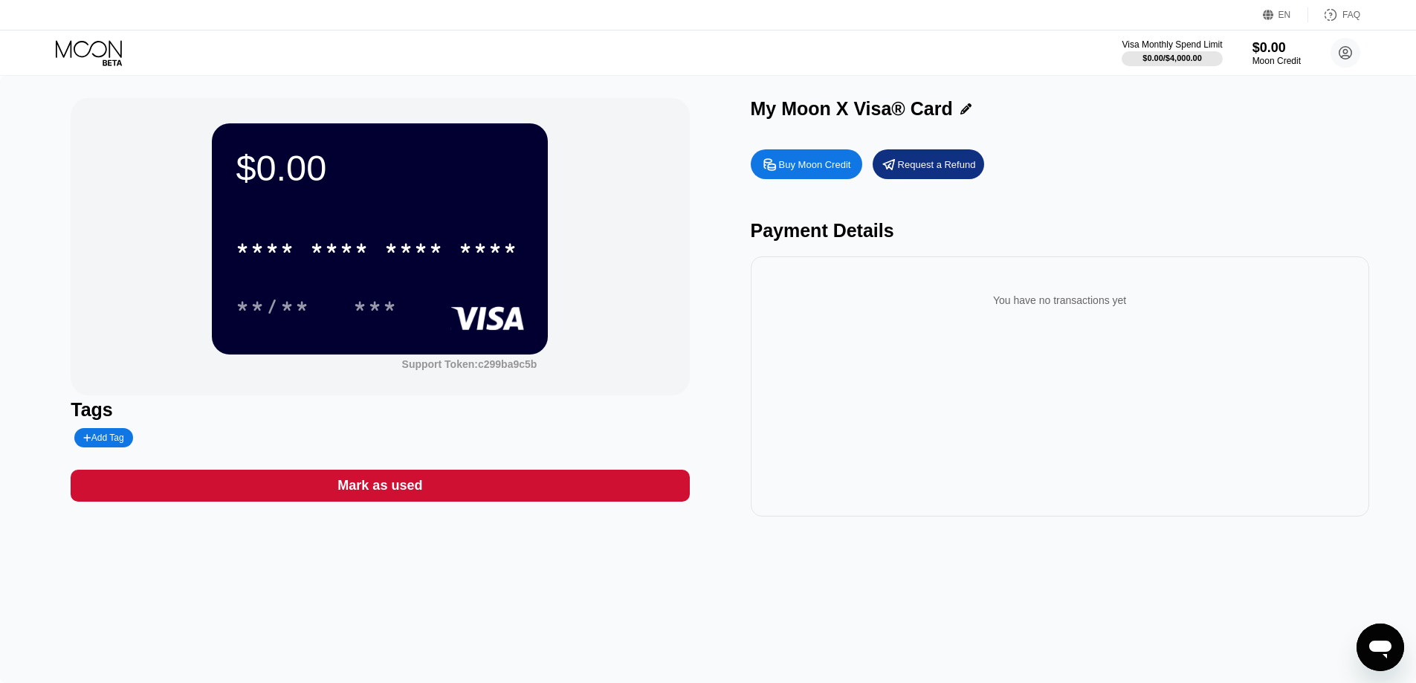
click at [798, 160] on div "Buy Moon Credit" at bounding box center [815, 164] width 72 height 13
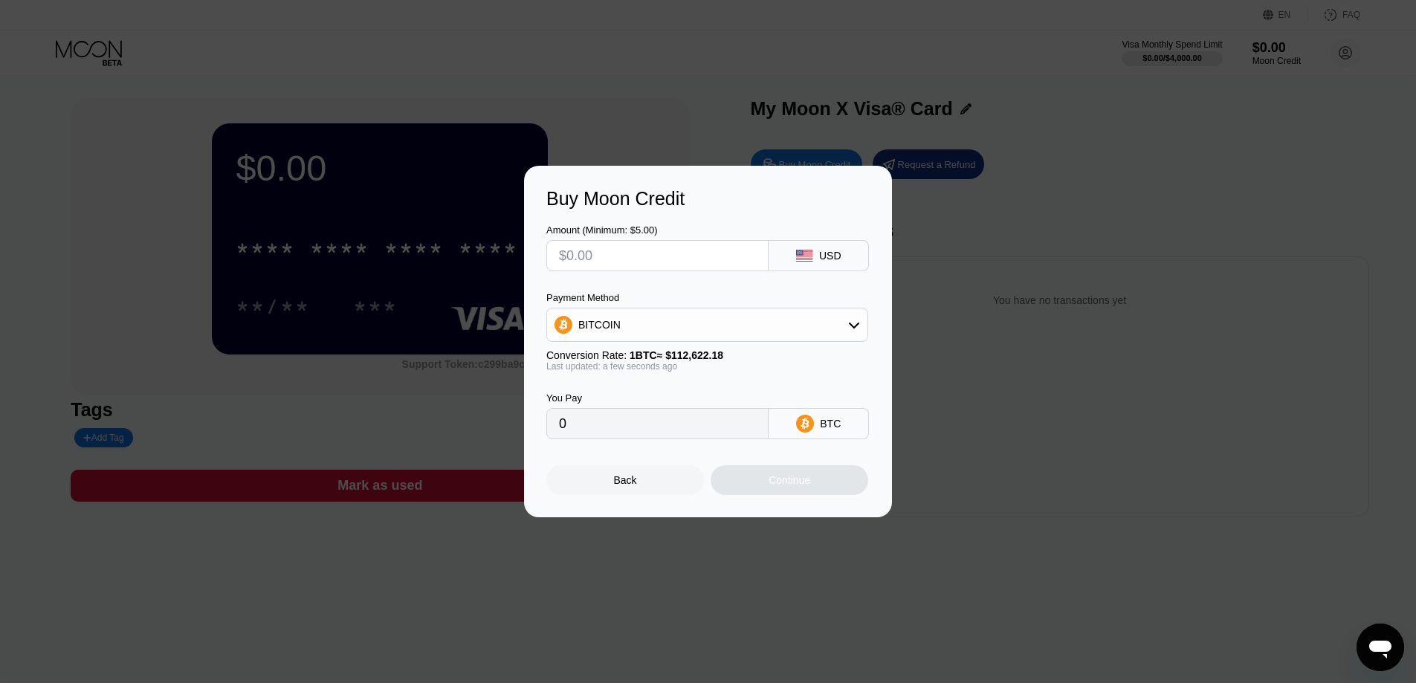
click at [667, 265] on input "text" at bounding box center [657, 256] width 197 height 30
type input "$9"
type input "0.00007992"
type input "$9"
click at [828, 324] on div "BITCOIN" at bounding box center [707, 325] width 320 height 30
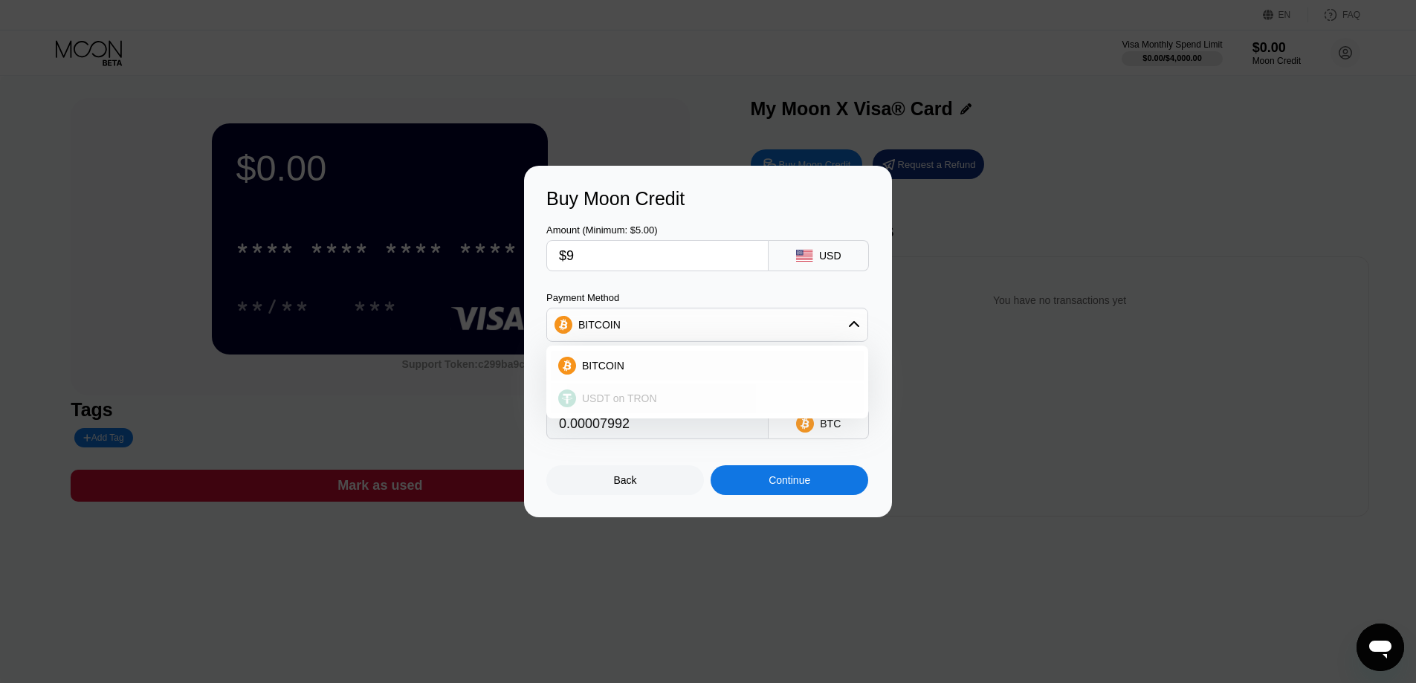
click at [780, 396] on div "USDT on TRON" at bounding box center [716, 399] width 280 height 12
type input "9.09"
click at [616, 486] on div "Back" at bounding box center [625, 480] width 23 height 12
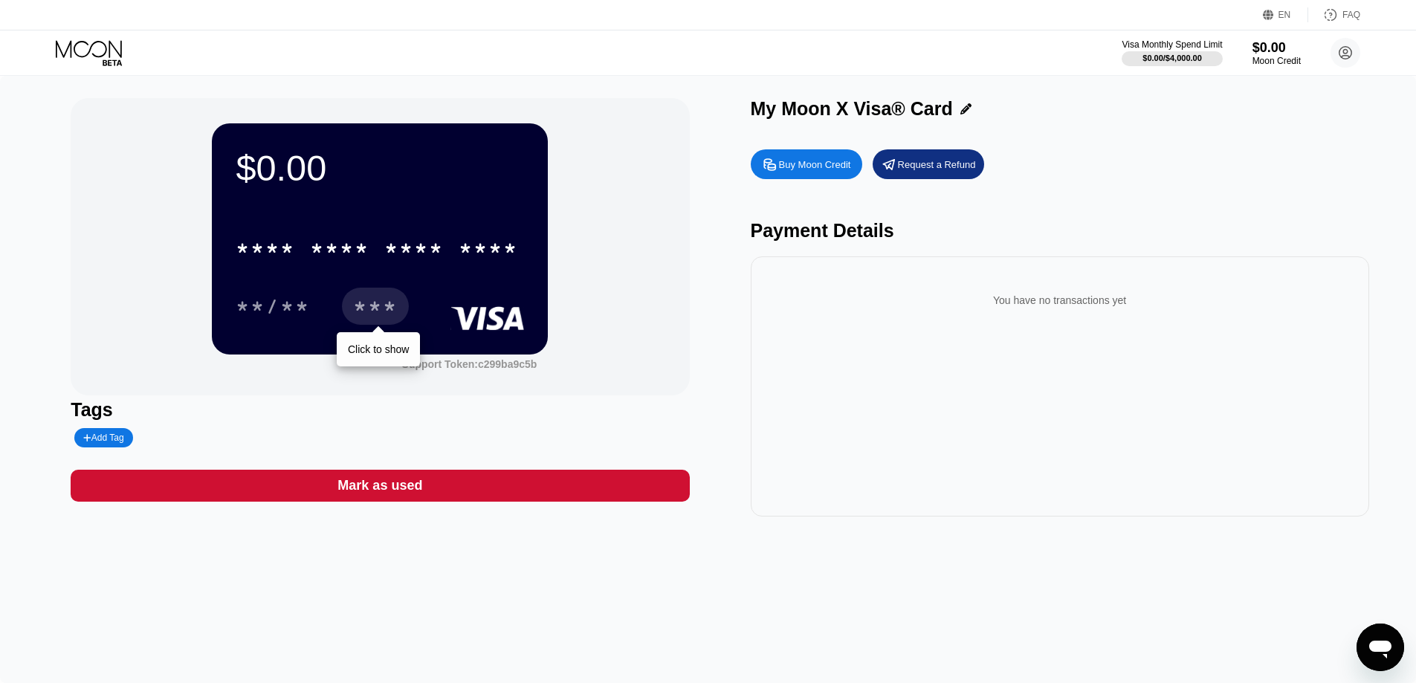
click at [367, 308] on div "***" at bounding box center [375, 309] width 45 height 24
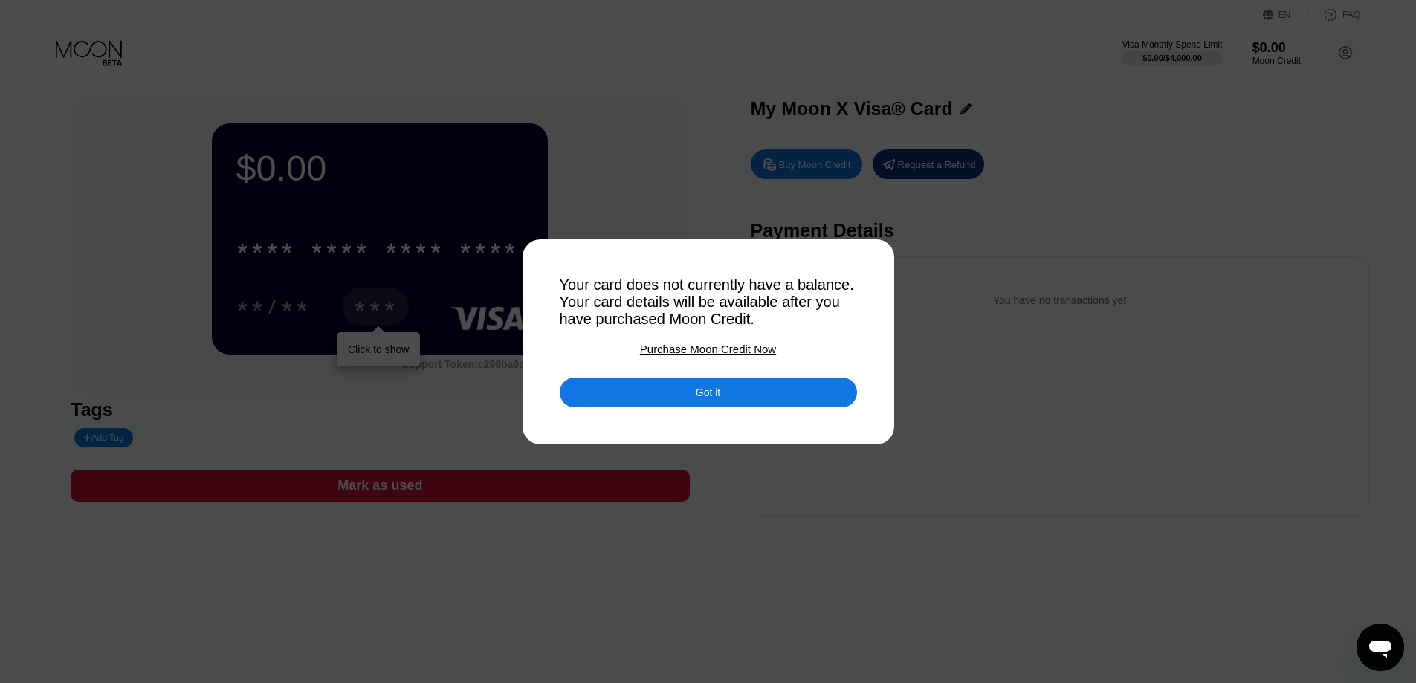
click at [761, 209] on div at bounding box center [714, 341] width 1428 height 683
click at [749, 394] on div "Got it" at bounding box center [708, 393] width 297 height 30
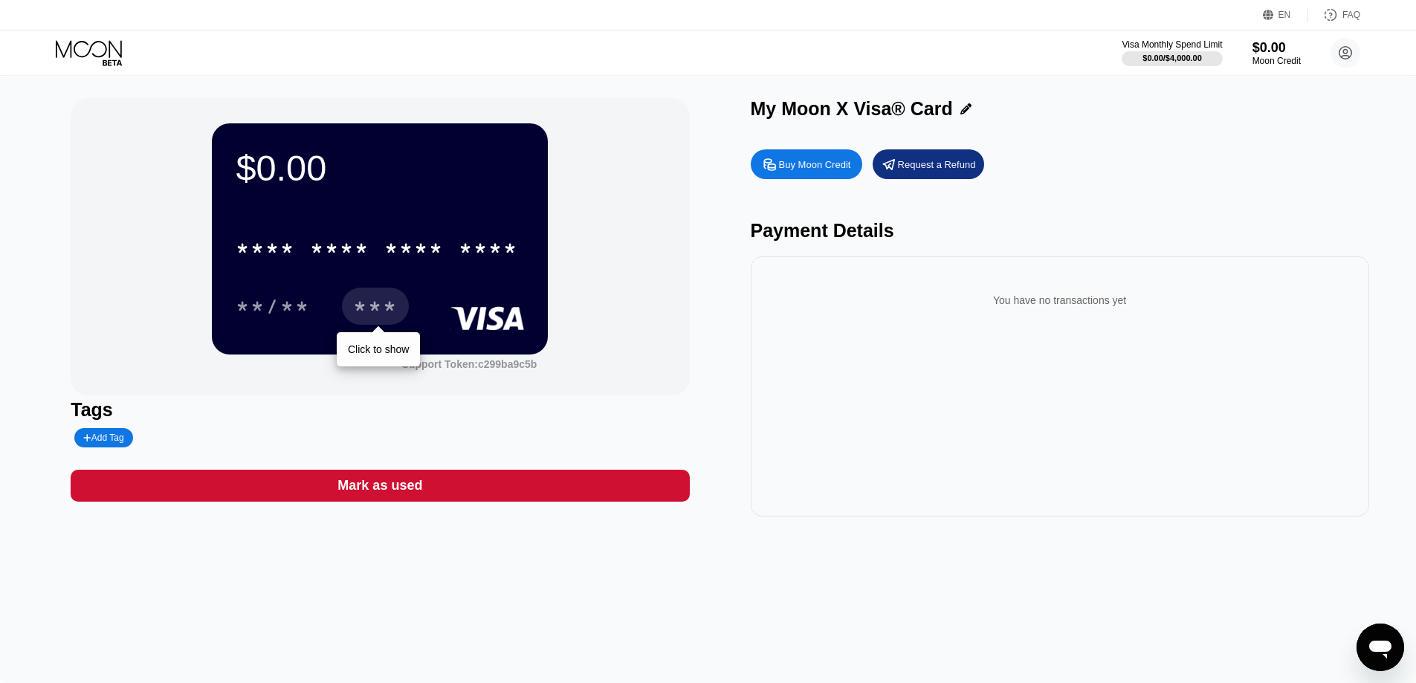
click at [454, 496] on div "Mark as used" at bounding box center [380, 486] width 619 height 32
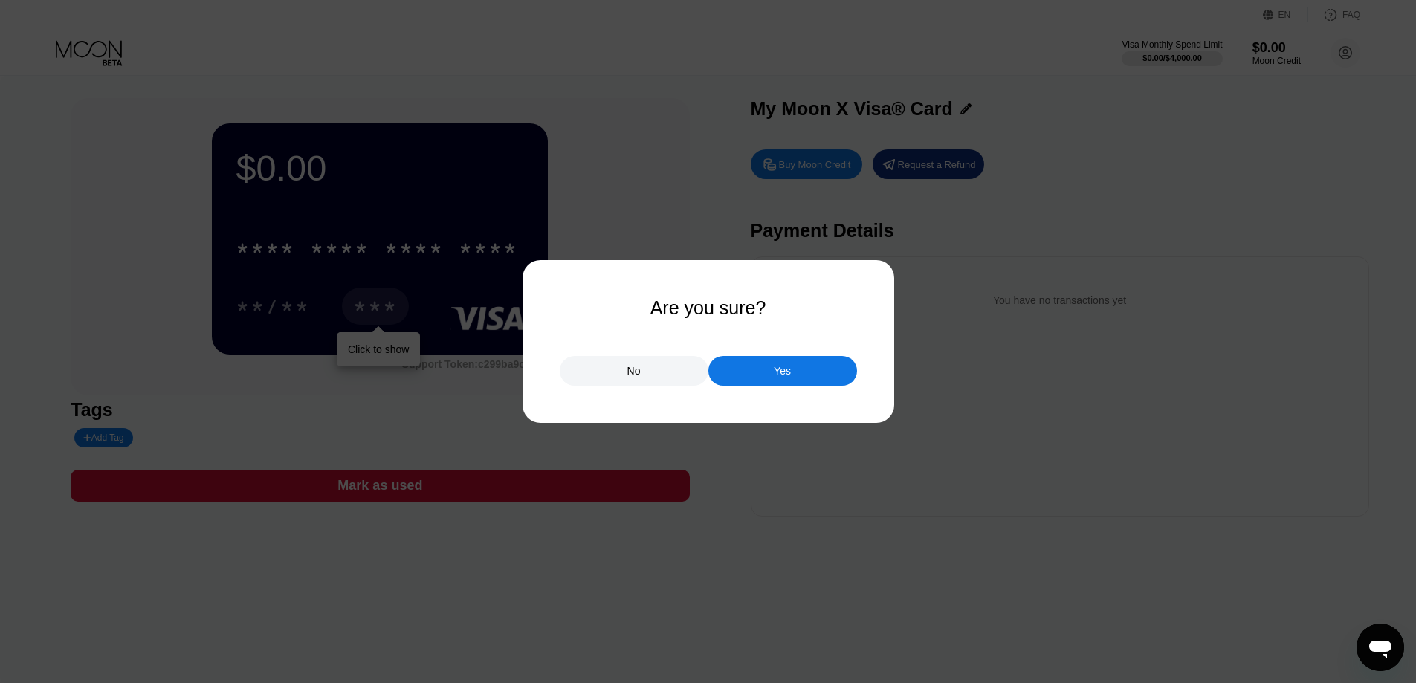
click at [690, 438] on div at bounding box center [714, 341] width 1428 height 683
click at [648, 362] on div "No" at bounding box center [634, 371] width 149 height 30
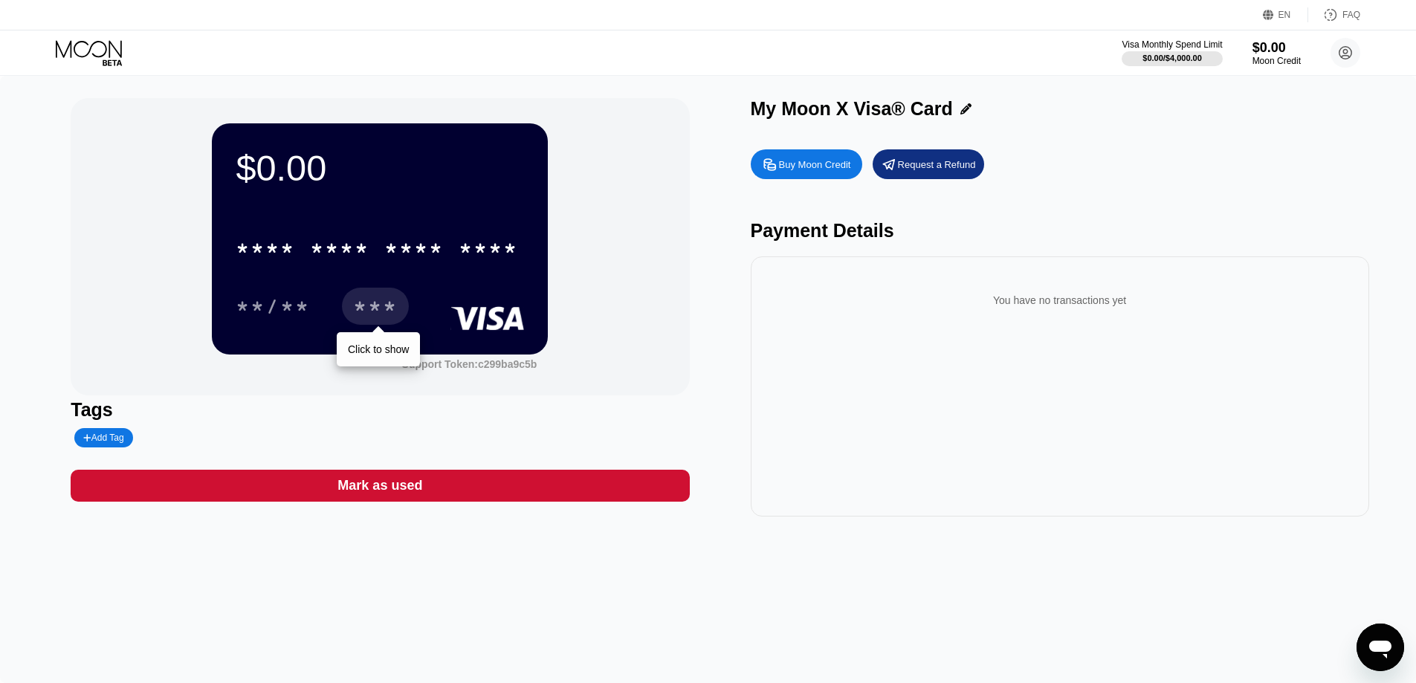
click at [790, 169] on div "Buy Moon Credit" at bounding box center [815, 164] width 72 height 13
